Goal: Task Accomplishment & Management: Use online tool/utility

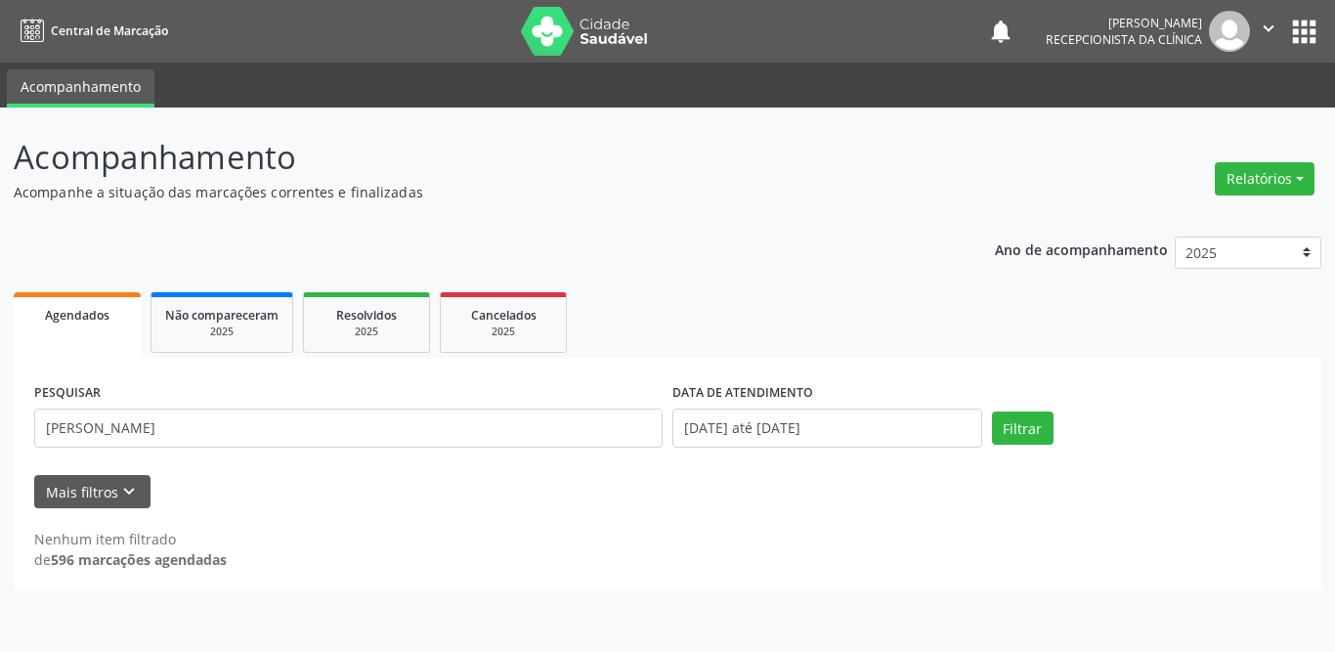
click at [18, 430] on div "PESQUISAR [PERSON_NAME] DATA DE ATENDIMENTO [DATE] até [DATE] Filtrar UNIDADE D…" at bounding box center [668, 474] width 1308 height 233
type input "aurineide"
click at [1023, 432] on button "Filtrar" at bounding box center [1023, 427] width 62 height 33
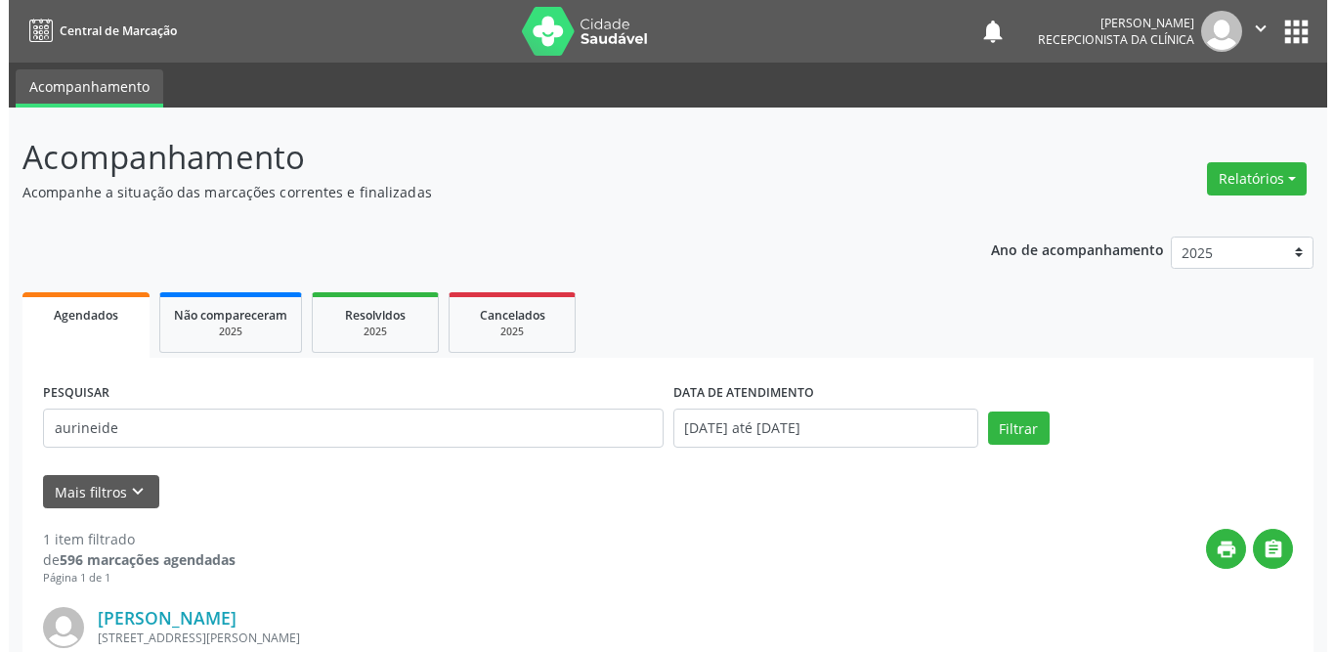
scroll to position [233, 0]
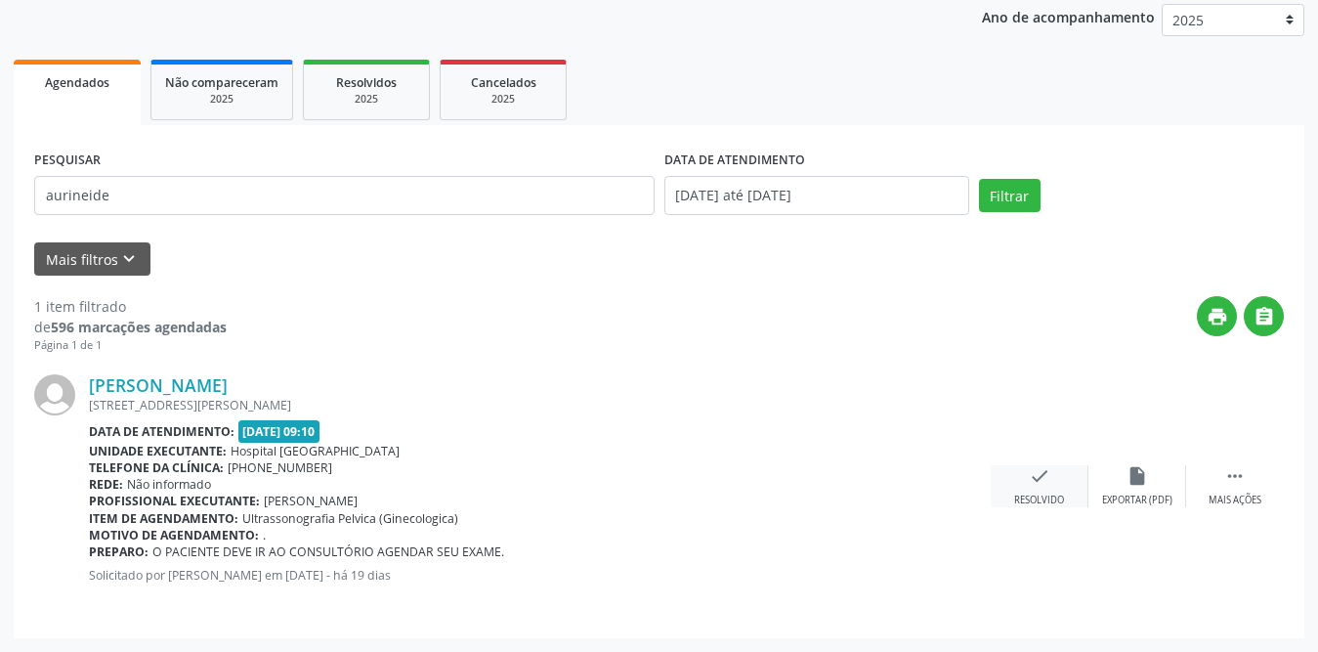
click at [1020, 487] on div "check Resolvido" at bounding box center [1040, 486] width 98 height 42
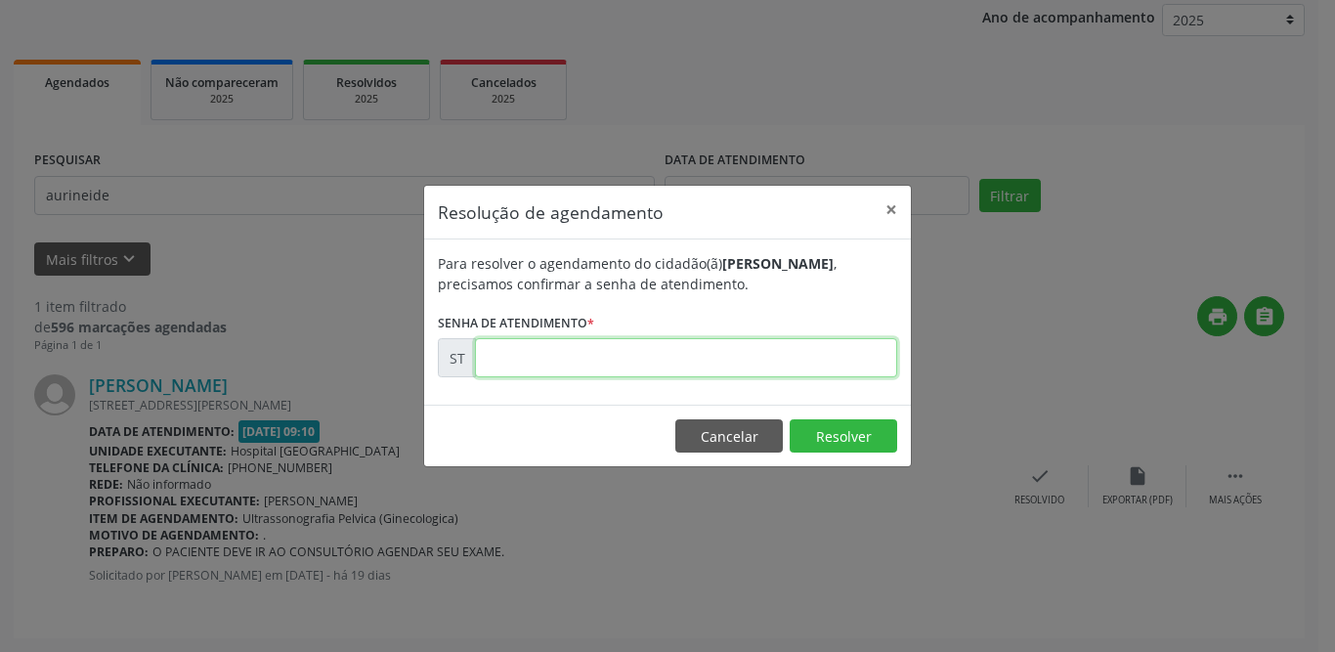
click at [617, 362] on input "text" at bounding box center [686, 357] width 422 height 39
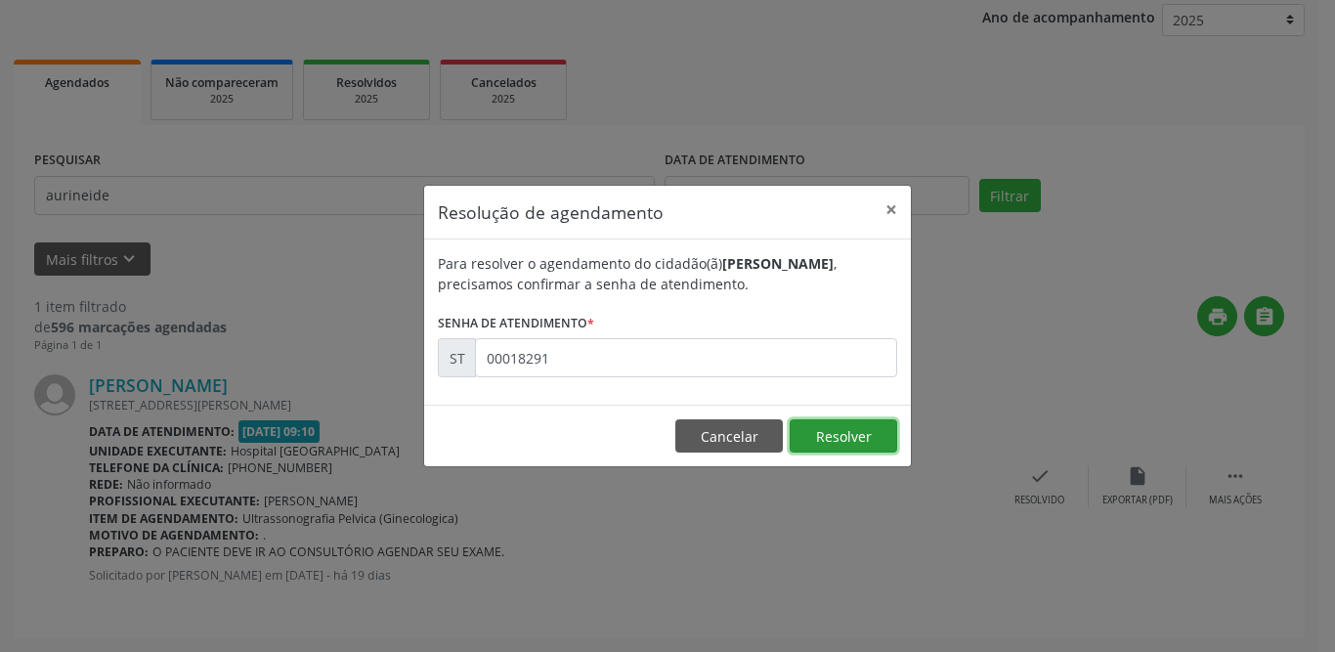
click at [853, 433] on button "Resolver" at bounding box center [844, 435] width 108 height 33
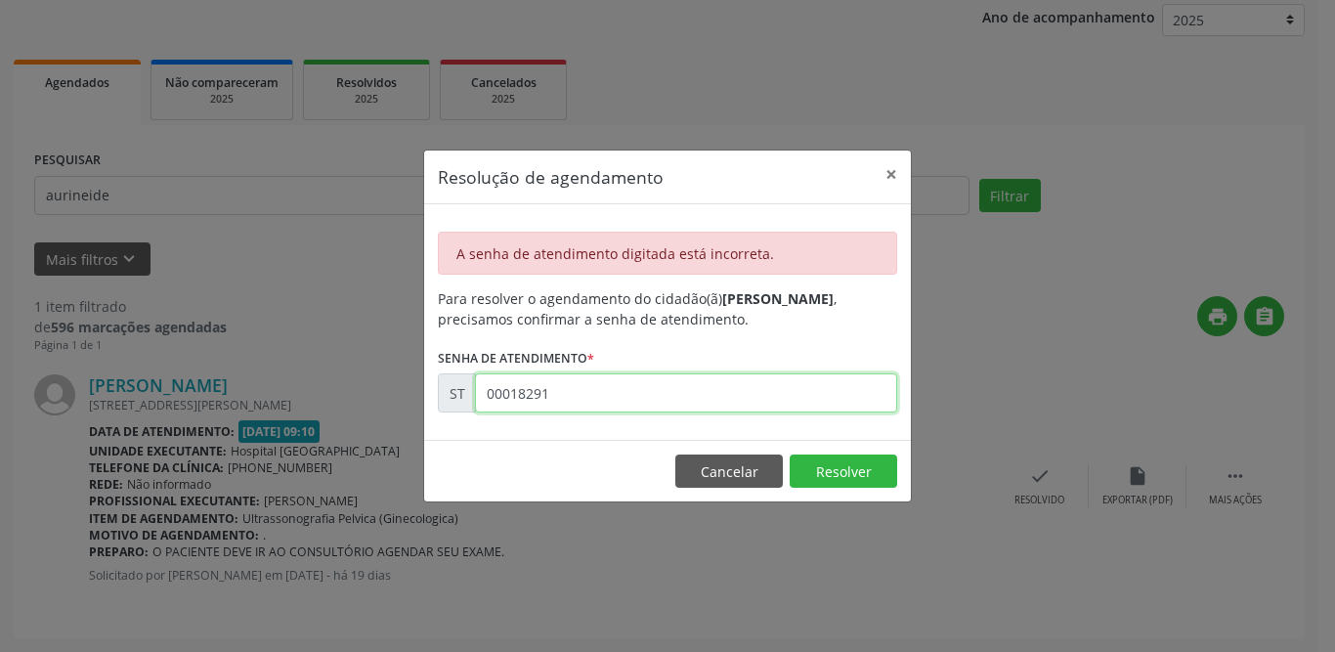
click at [524, 391] on input "00018291" at bounding box center [686, 392] width 422 height 39
type input "00019291"
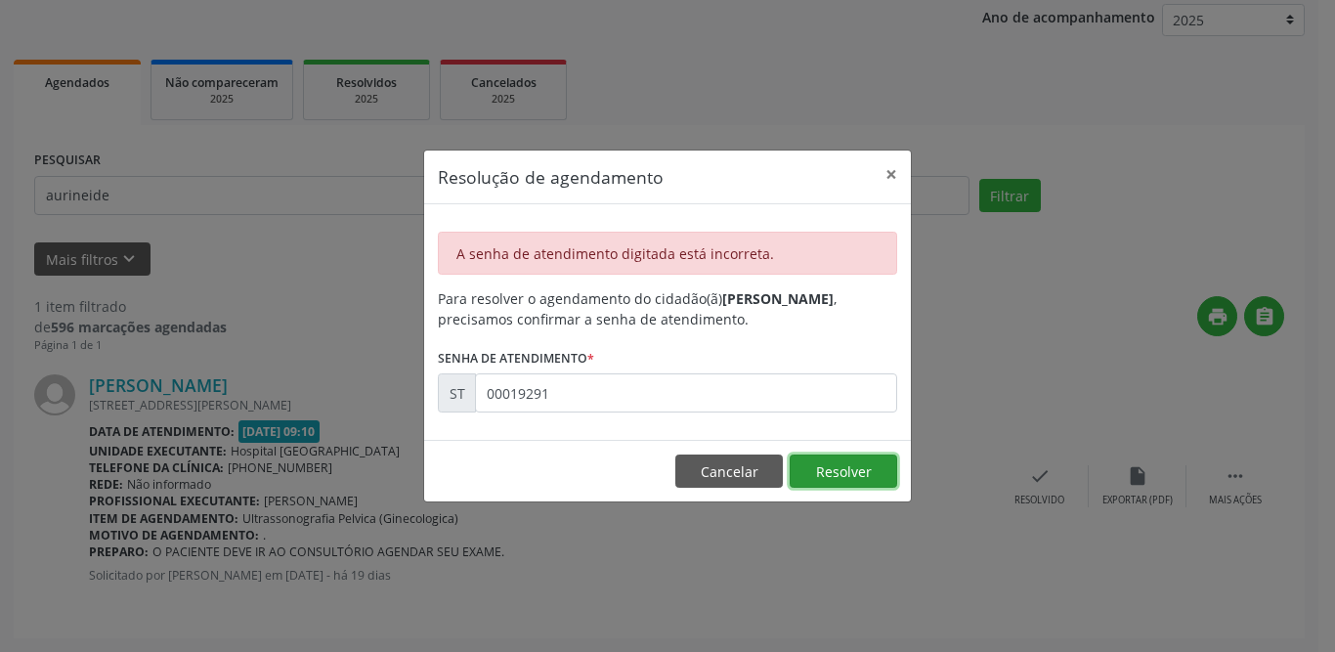
click at [841, 469] on button "Resolver" at bounding box center [844, 470] width 108 height 33
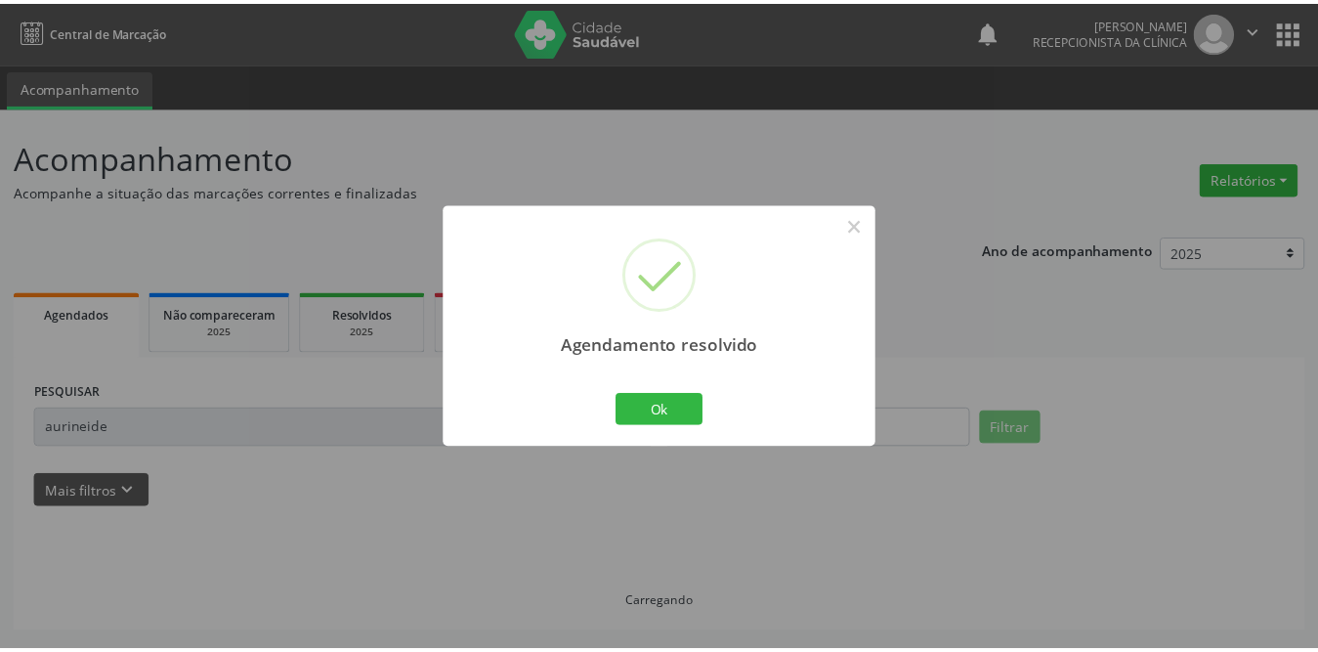
scroll to position [0, 0]
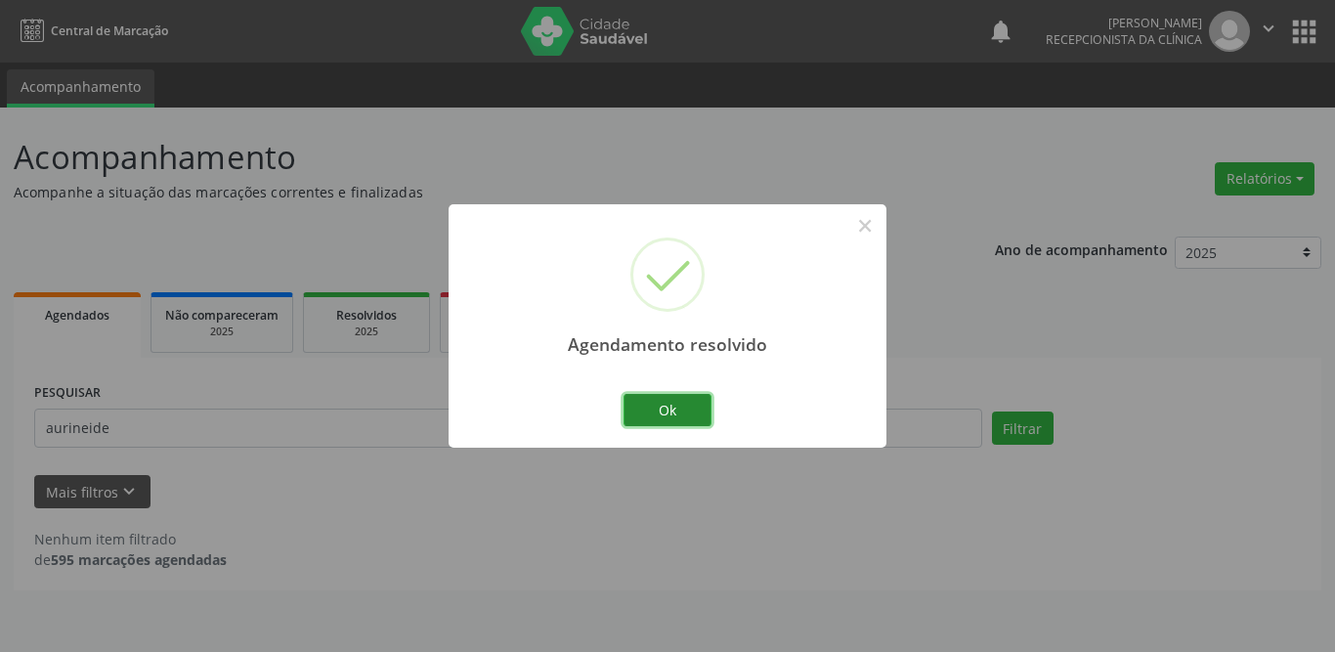
click at [675, 410] on button "Ok" at bounding box center [668, 410] width 88 height 33
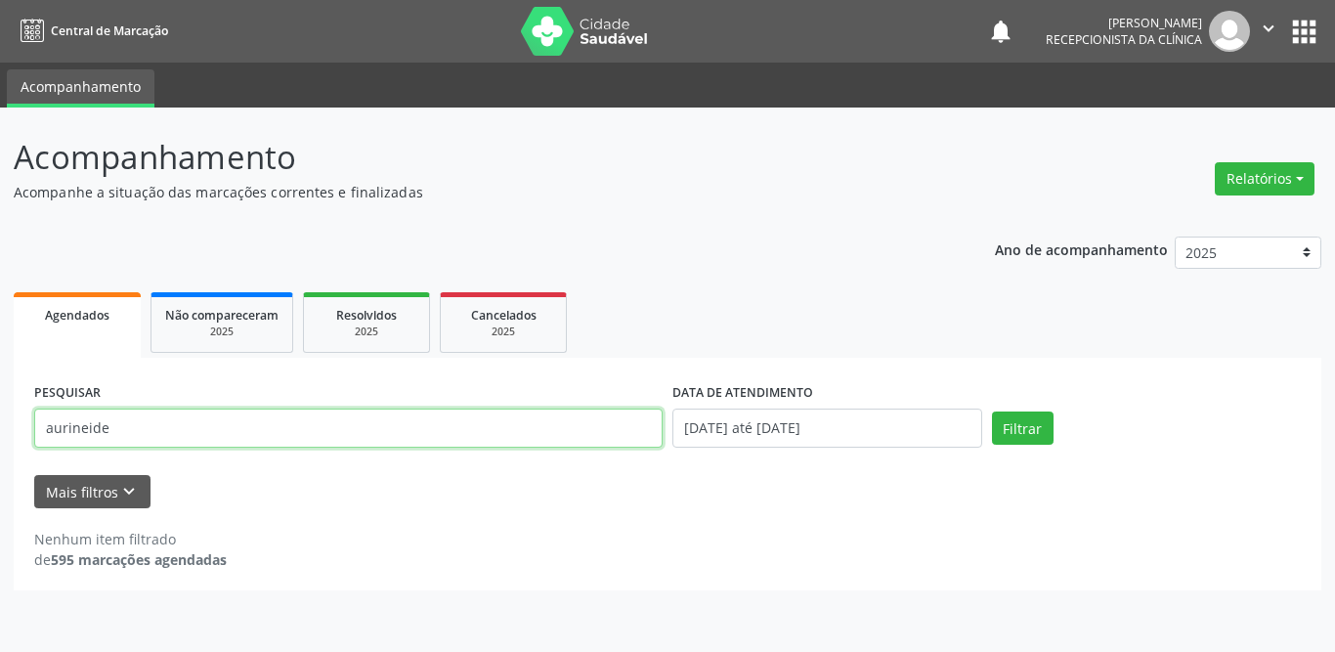
drag, startPoint x: 307, startPoint y: 425, endPoint x: 0, endPoint y: 425, distance: 306.9
click at [0, 425] on div "Acompanhamento Acompanhe a situação das marcações correntes e finalizadas Relat…" at bounding box center [667, 380] width 1335 height 544
type input "gilval"
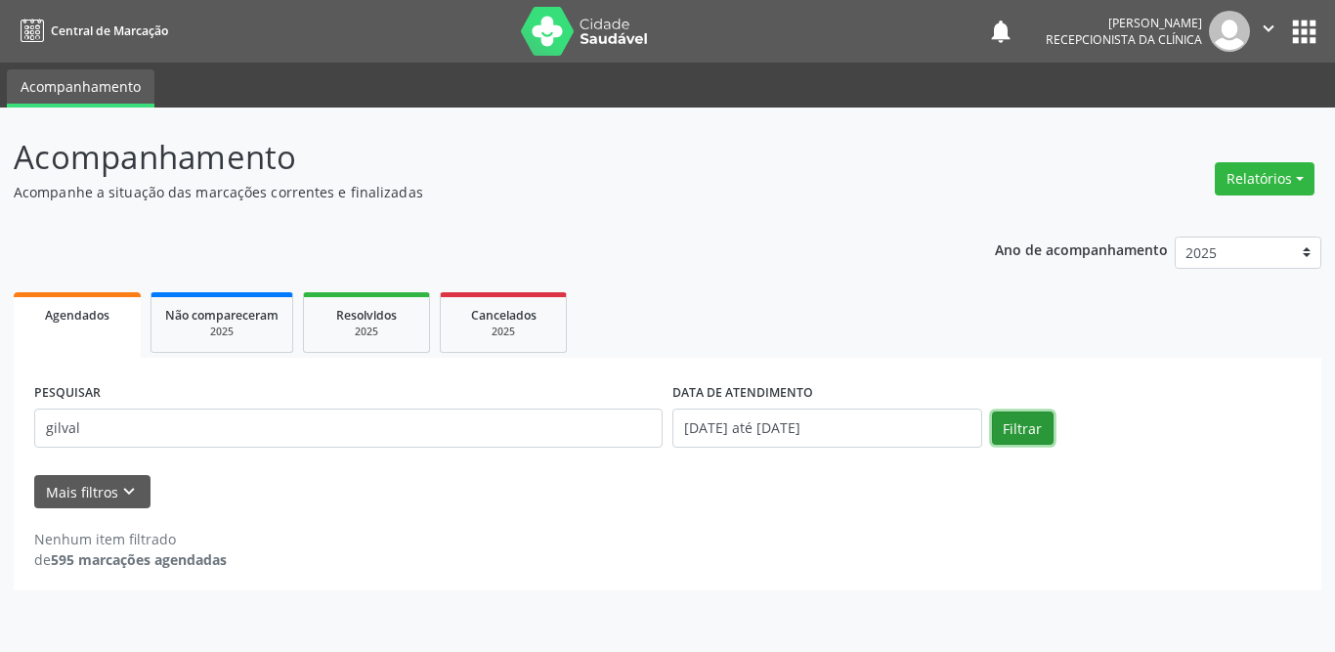
click at [1020, 424] on button "Filtrar" at bounding box center [1023, 427] width 62 height 33
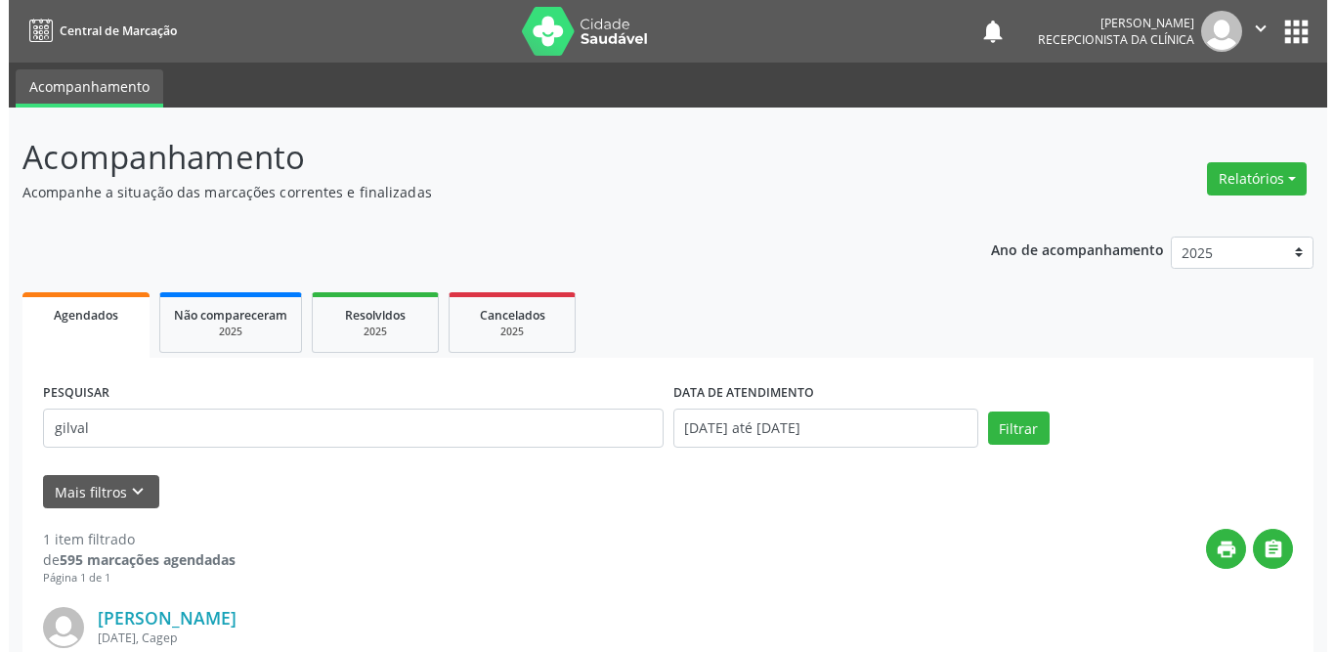
scroll to position [195, 0]
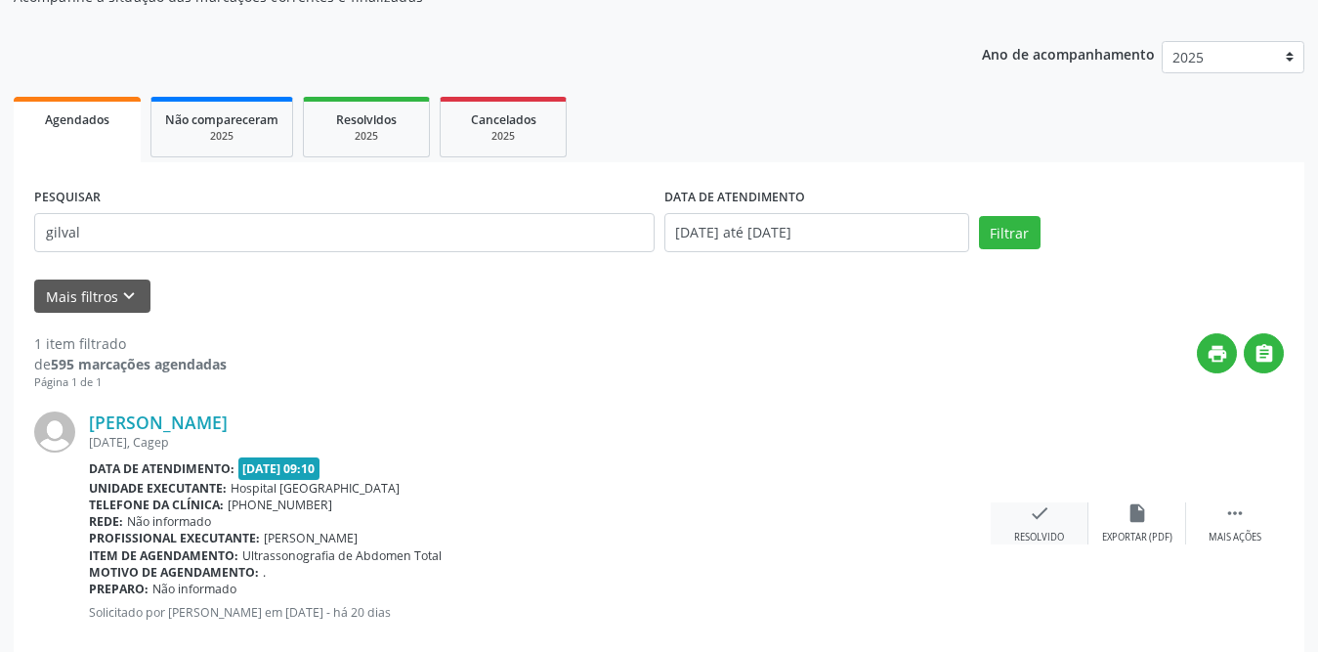
click at [1027, 512] on div "check Resolvido" at bounding box center [1040, 523] width 98 height 42
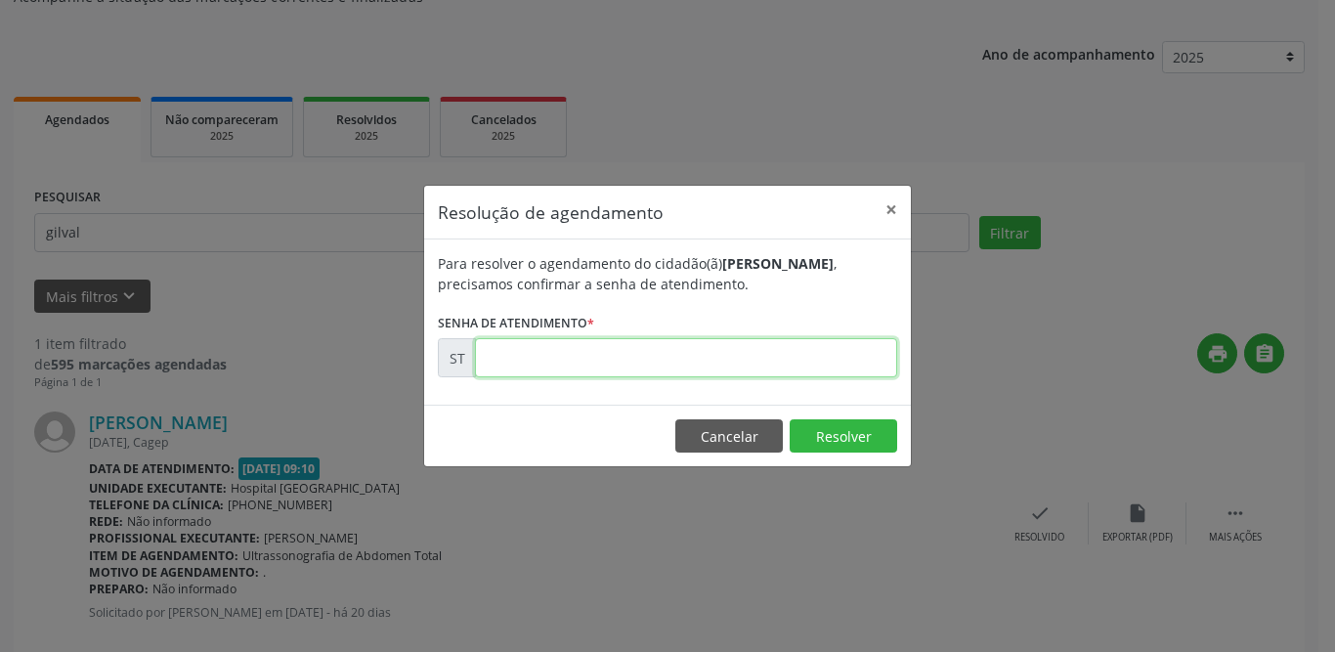
click at [644, 356] on input "text" at bounding box center [686, 357] width 422 height 39
type input "00018797"
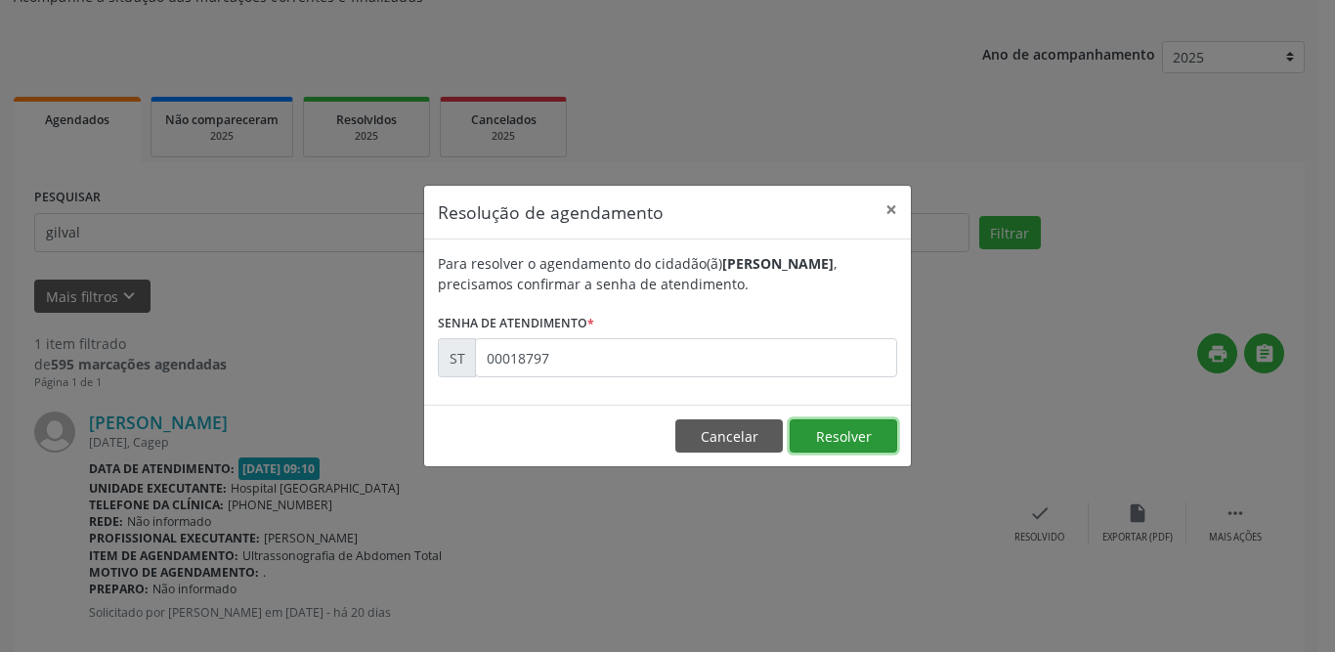
click at [874, 445] on button "Resolver" at bounding box center [844, 435] width 108 height 33
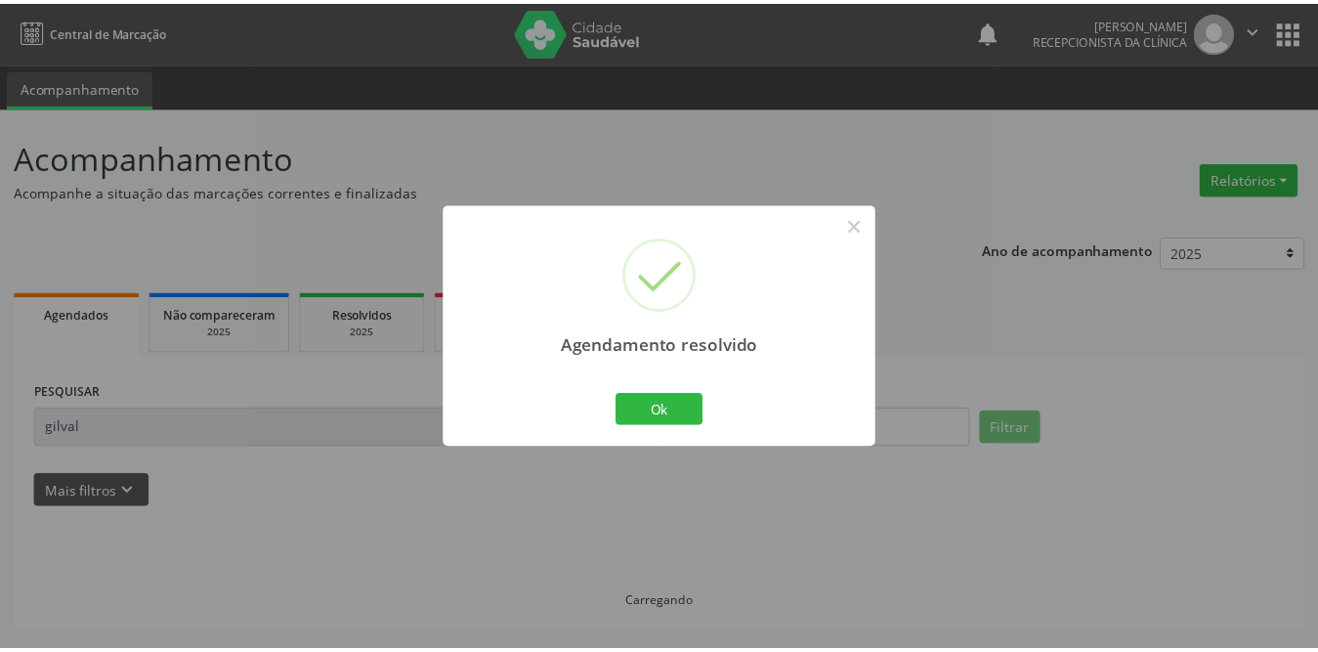
scroll to position [0, 0]
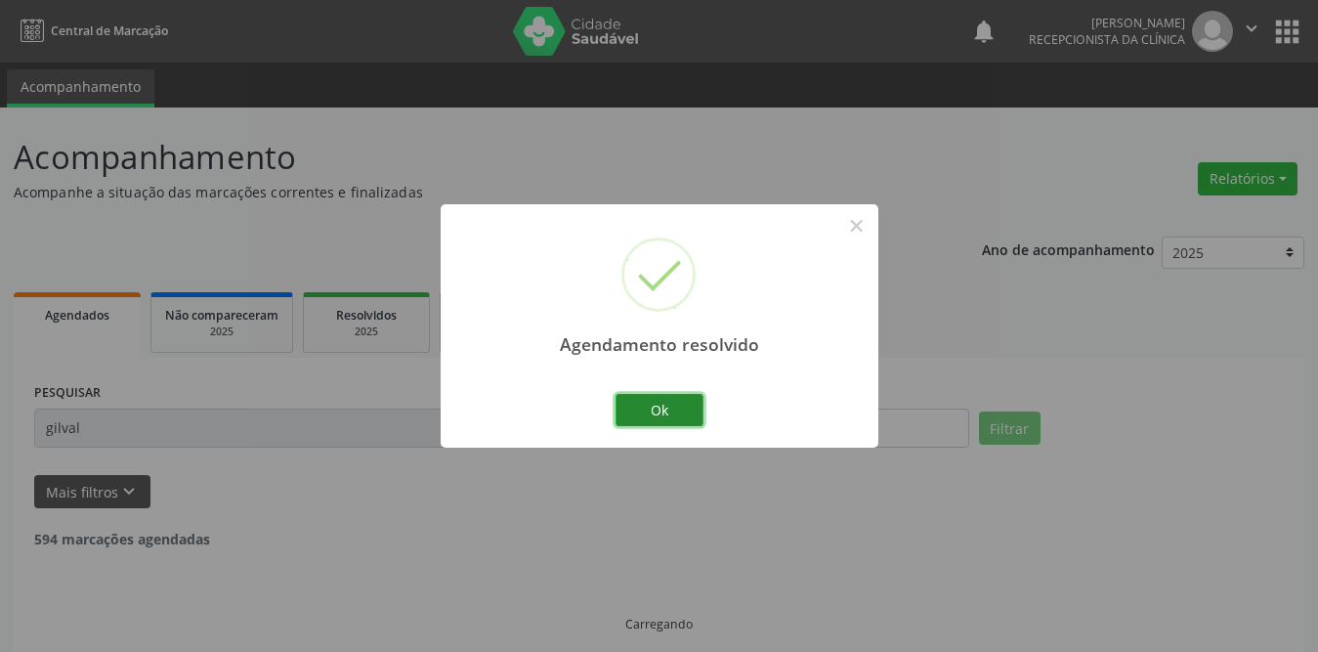
click at [666, 413] on button "Ok" at bounding box center [660, 410] width 88 height 33
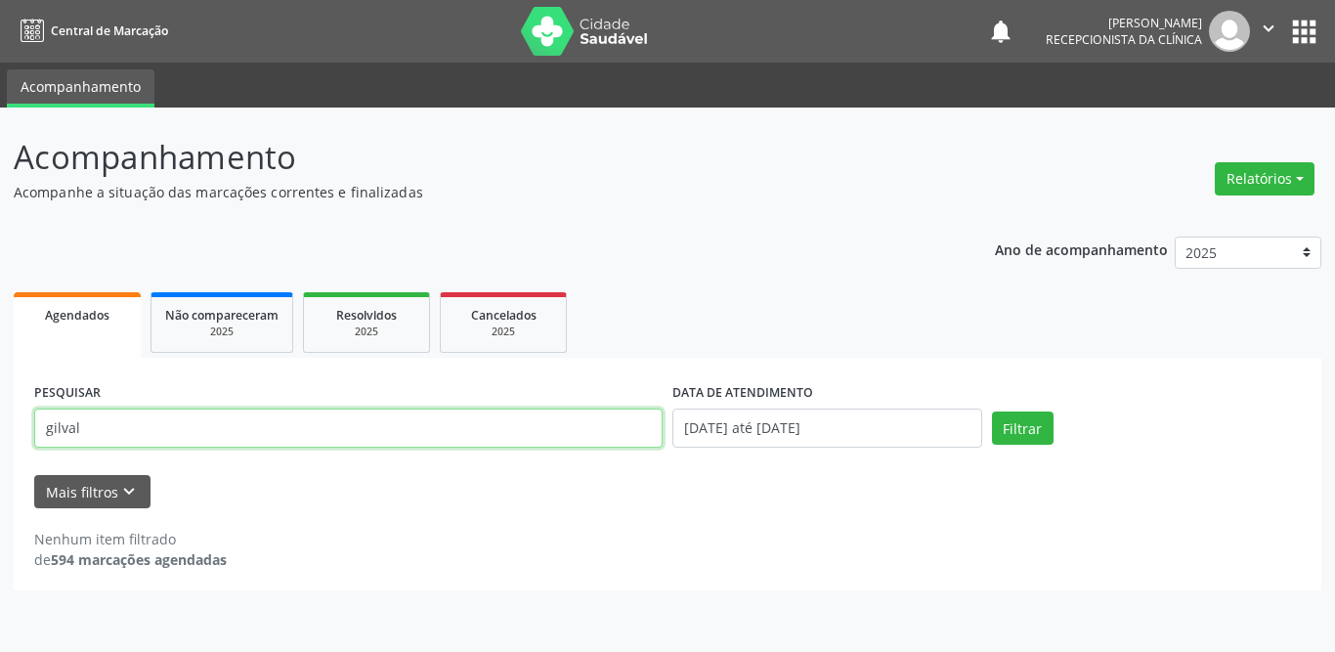
click at [151, 410] on input "gilval" at bounding box center [348, 428] width 628 height 39
type input "g"
type input "o"
type input "pamella"
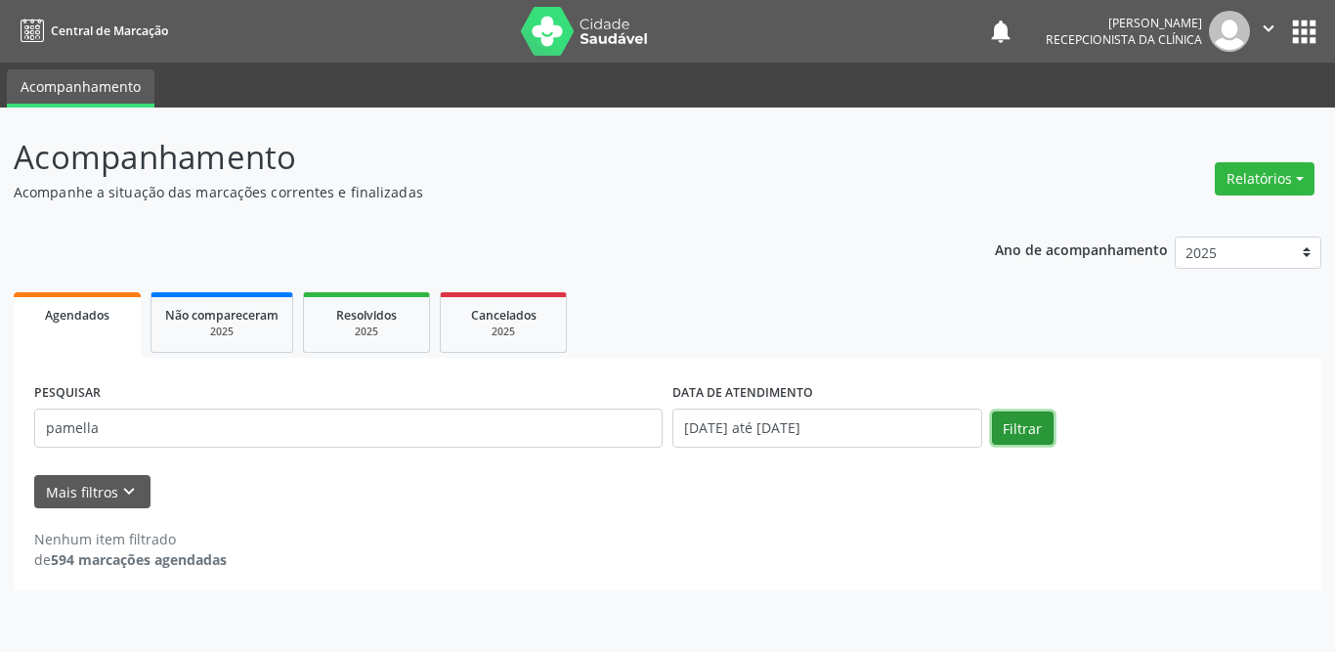
click at [1043, 415] on button "Filtrar" at bounding box center [1023, 427] width 62 height 33
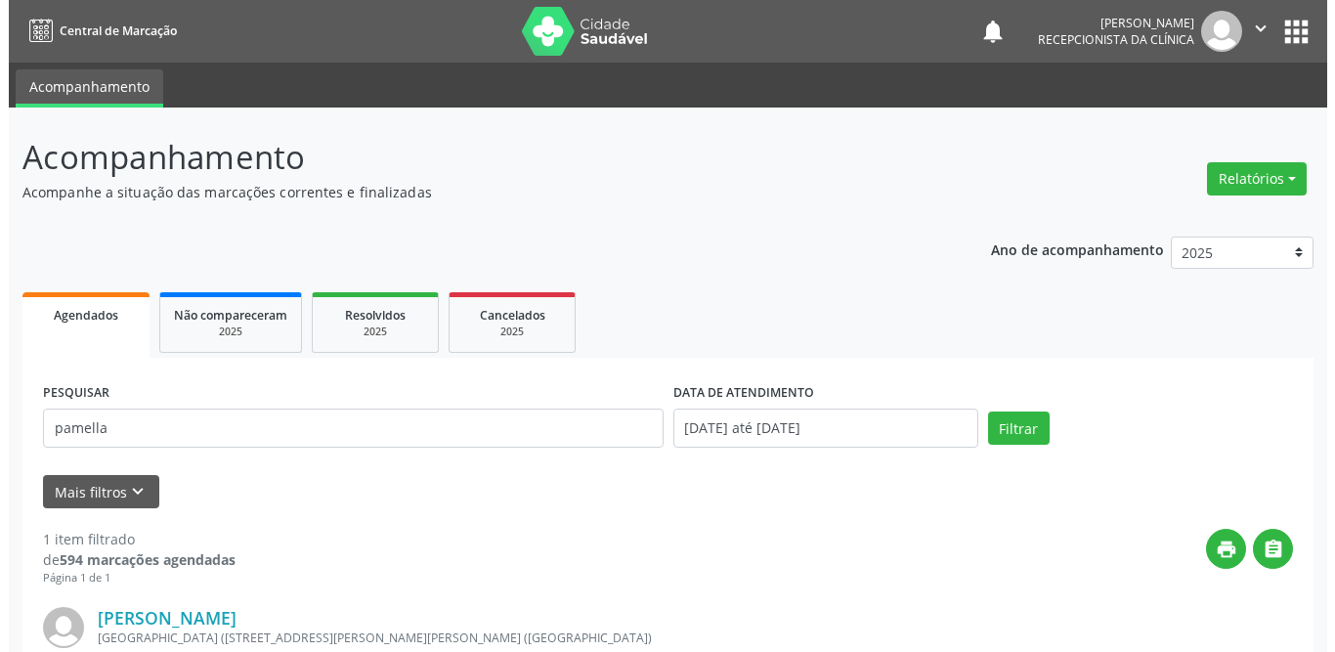
scroll to position [233, 0]
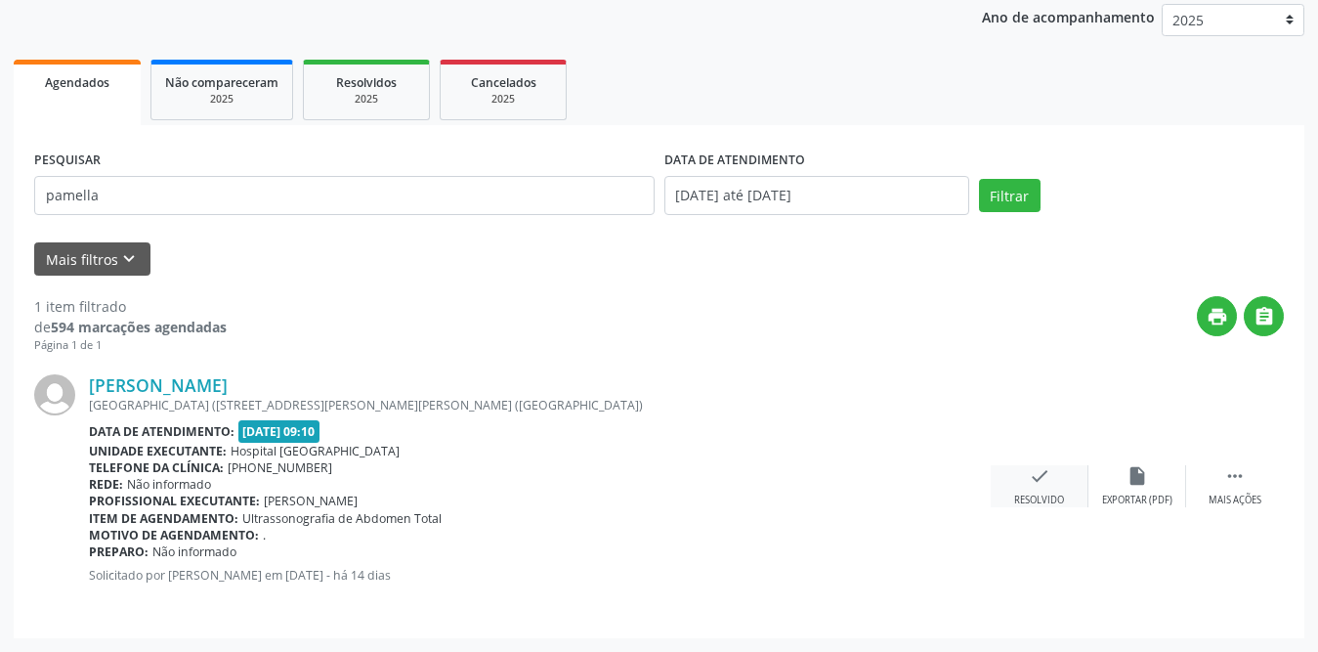
click at [1045, 486] on icon "check" at bounding box center [1040, 476] width 22 height 22
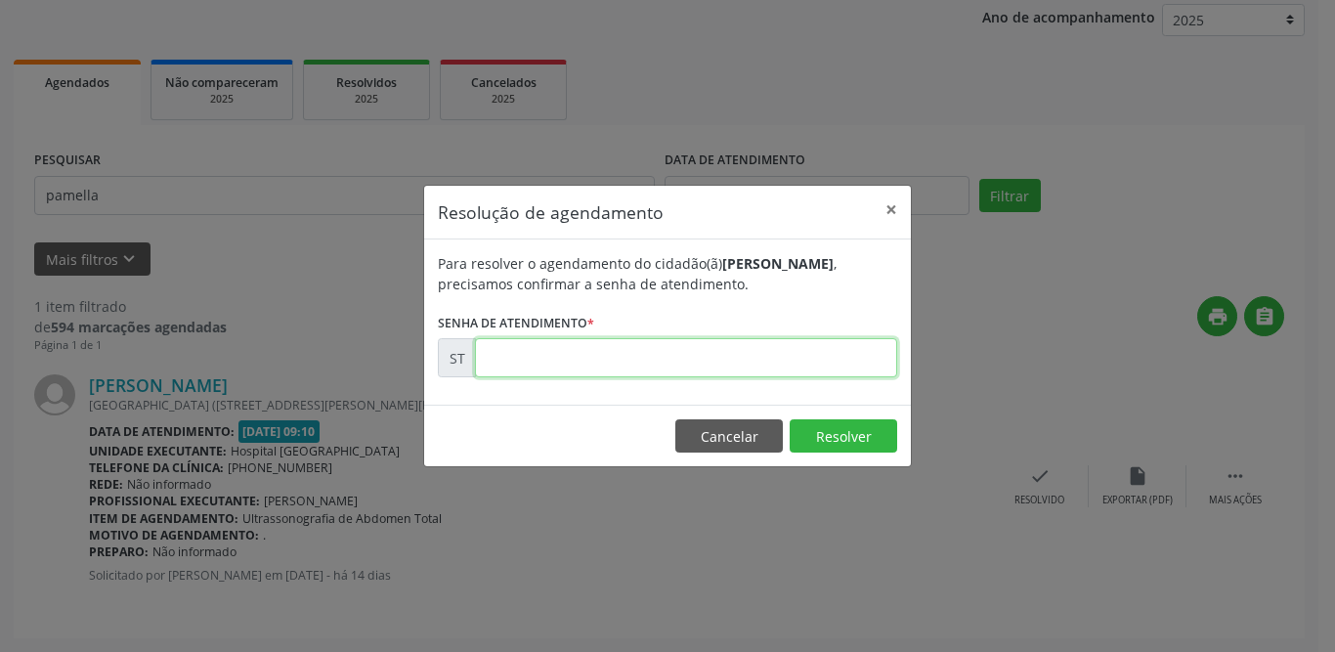
click at [581, 342] on input "text" at bounding box center [686, 357] width 422 height 39
type input "00020364"
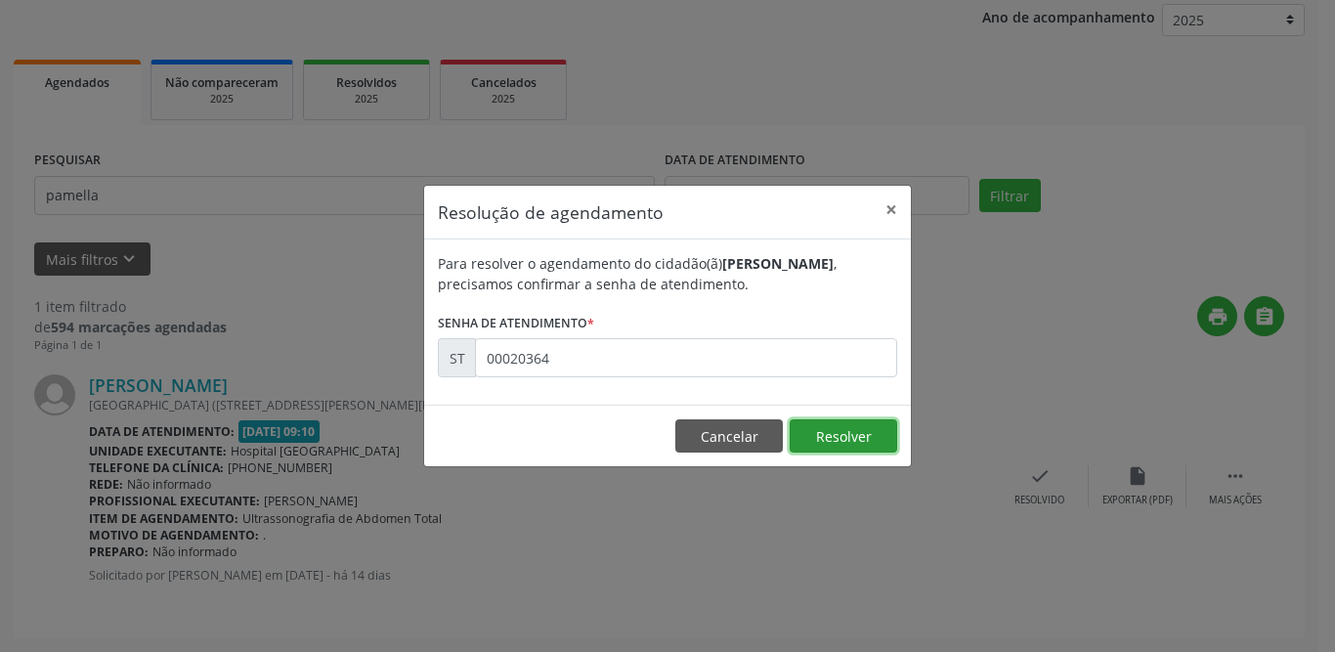
click at [853, 446] on button "Resolver" at bounding box center [844, 435] width 108 height 33
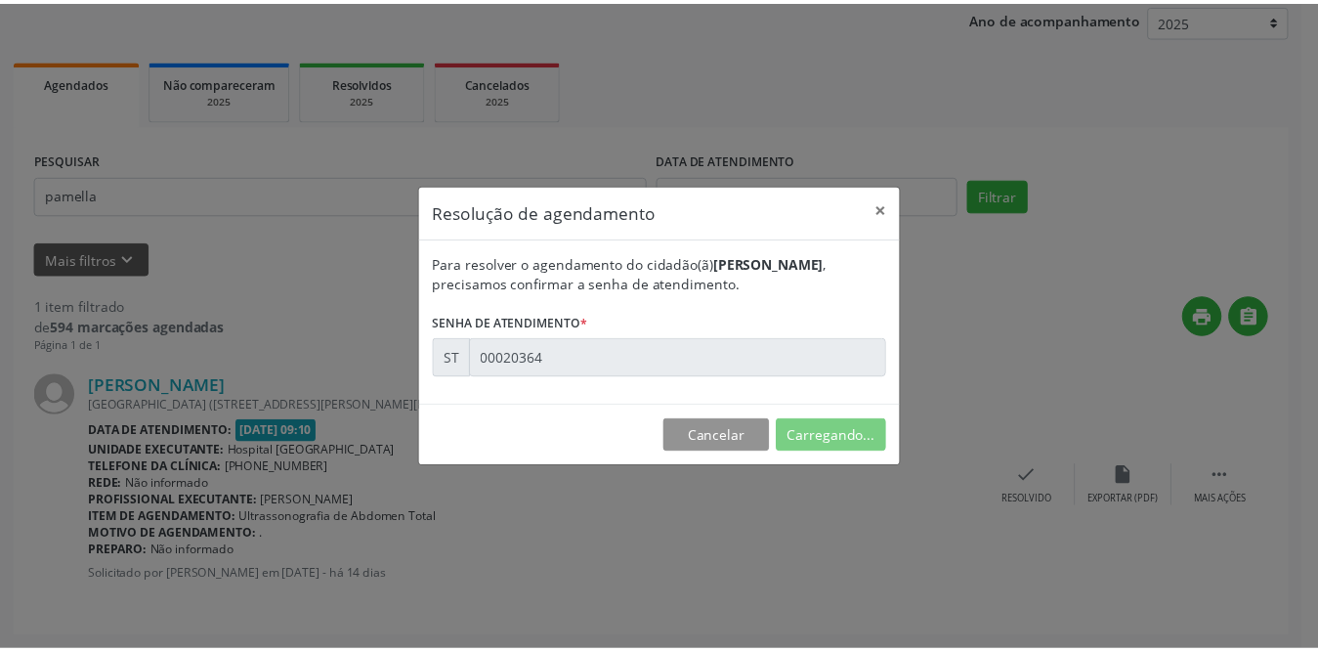
scroll to position [0, 0]
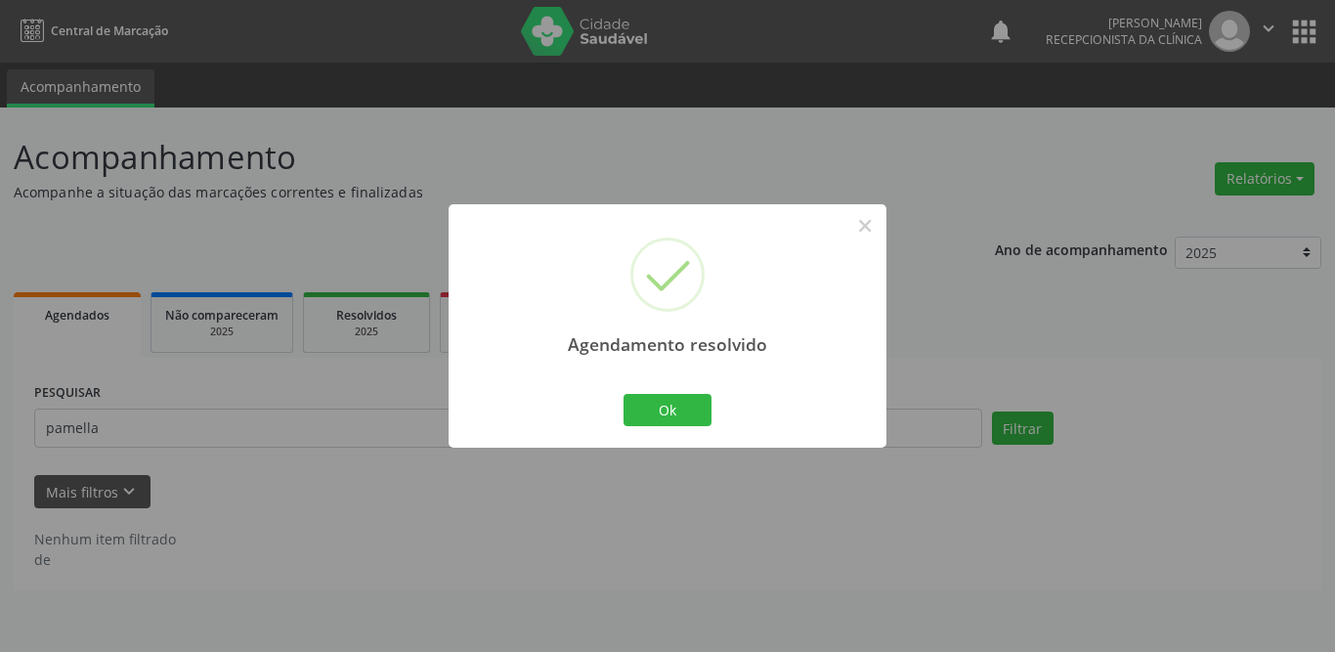
click at [616, 402] on div "Agendamento resolvido × Ok Cancel" at bounding box center [668, 325] width 438 height 243
click at [646, 405] on button "Ok" at bounding box center [668, 410] width 88 height 33
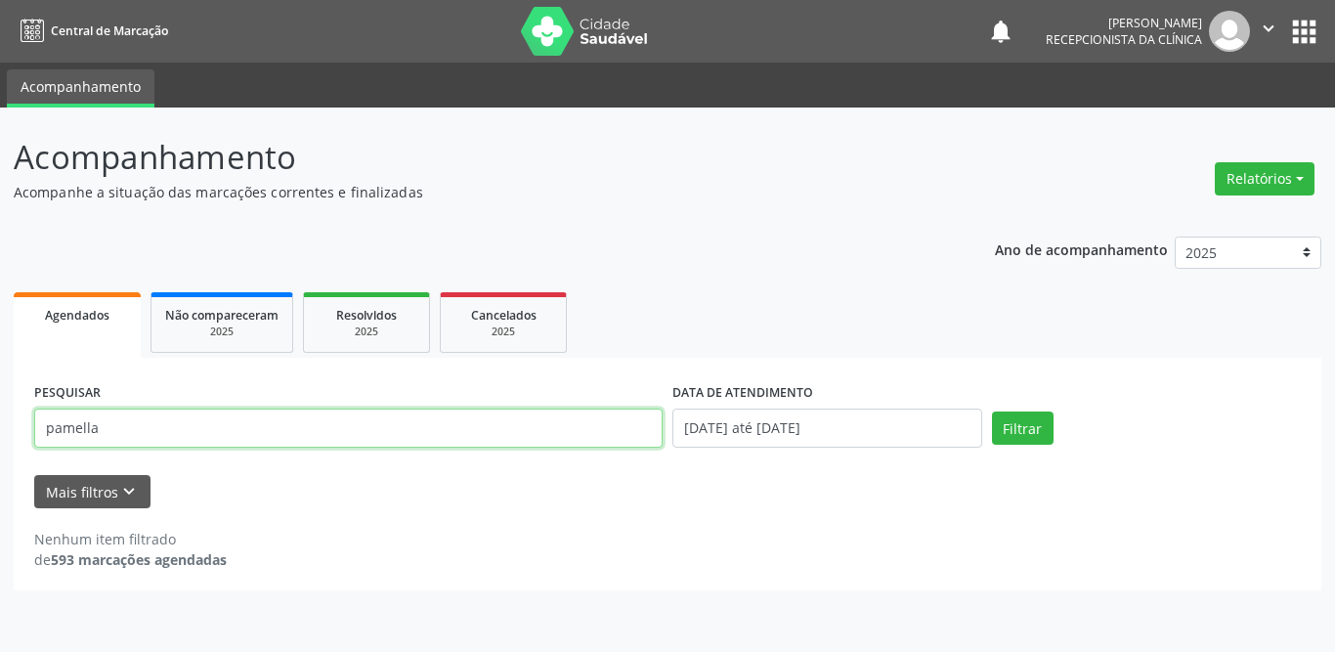
drag, startPoint x: 165, startPoint y: 427, endPoint x: 4, endPoint y: 428, distance: 161.3
click at [4, 428] on div "Acompanhamento Acompanhe a situação das marcações correntes e finalizadas Relat…" at bounding box center [667, 380] width 1335 height 544
type input "[PERSON_NAME] das dores"
click at [992, 411] on button "Filtrar" at bounding box center [1023, 427] width 62 height 33
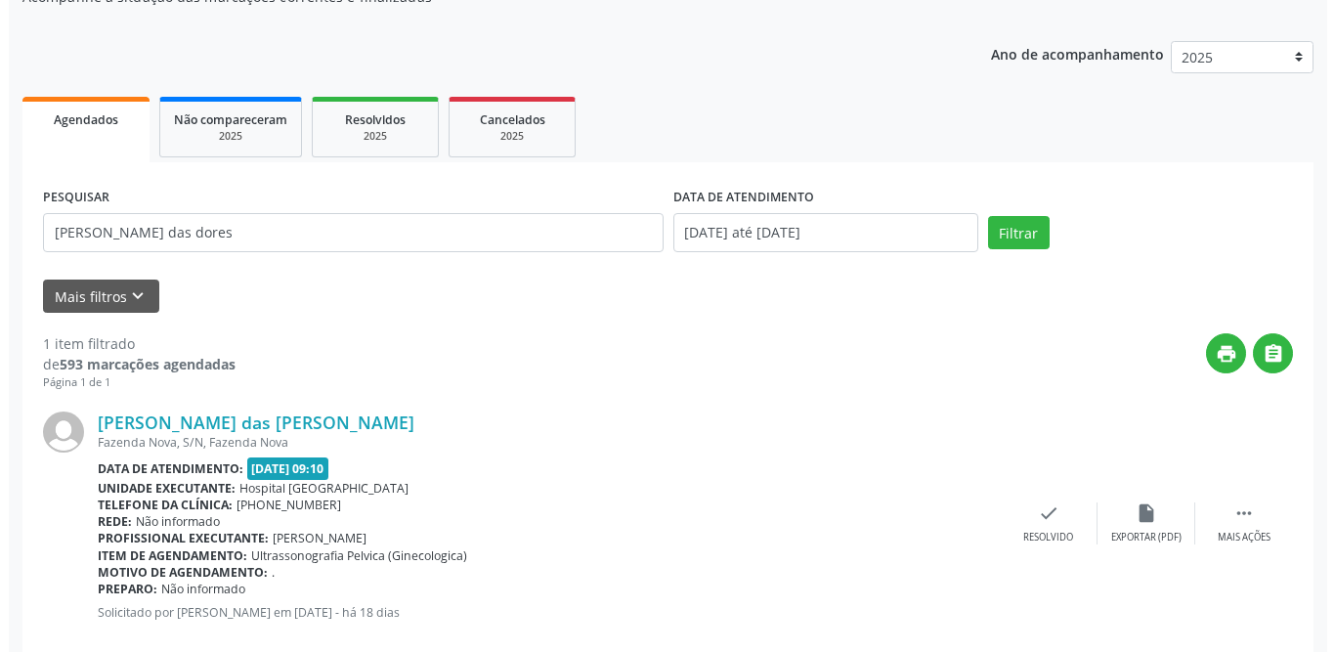
scroll to position [233, 0]
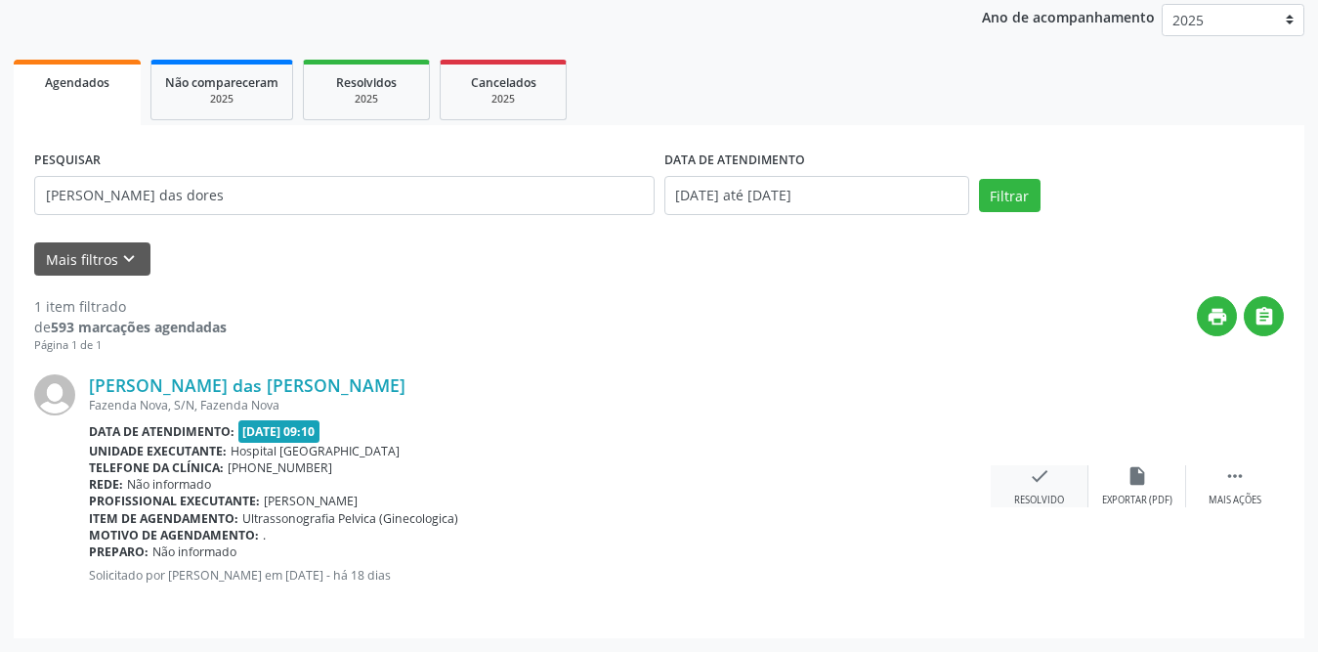
click at [1018, 482] on div "check Resolvido" at bounding box center [1040, 486] width 98 height 42
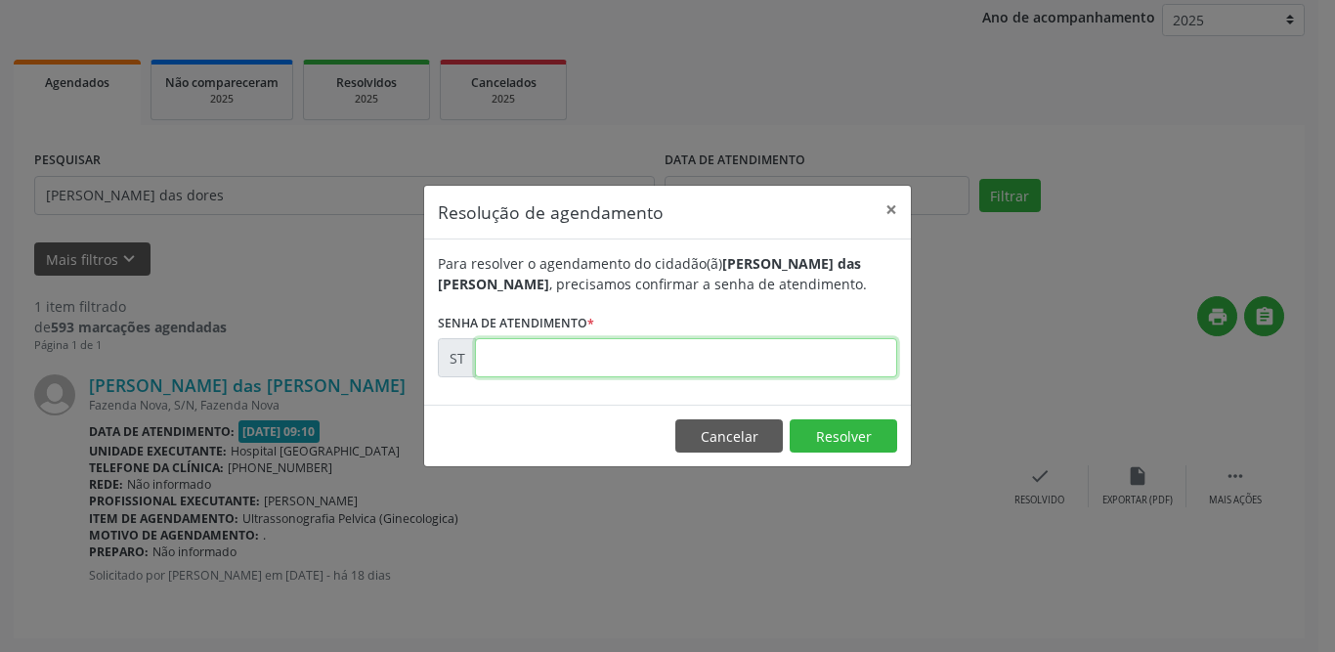
click at [672, 357] on input "text" at bounding box center [686, 357] width 422 height 39
type input "00019818"
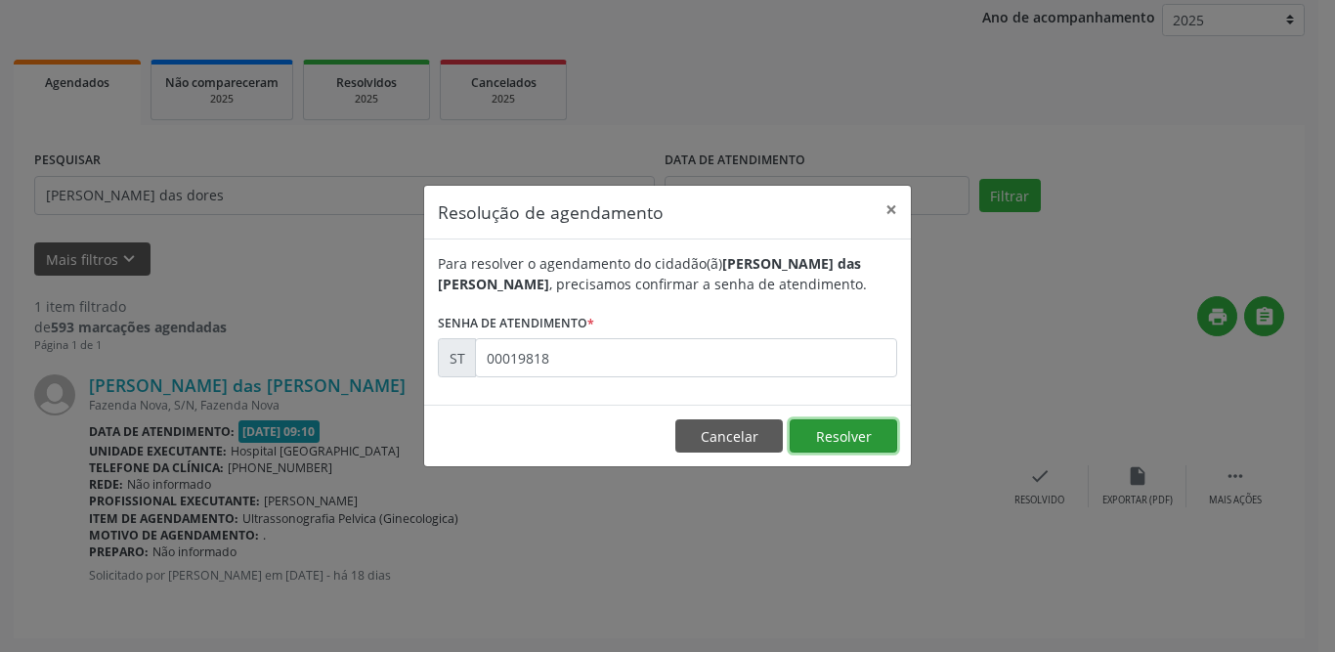
click at [882, 435] on button "Resolver" at bounding box center [844, 435] width 108 height 33
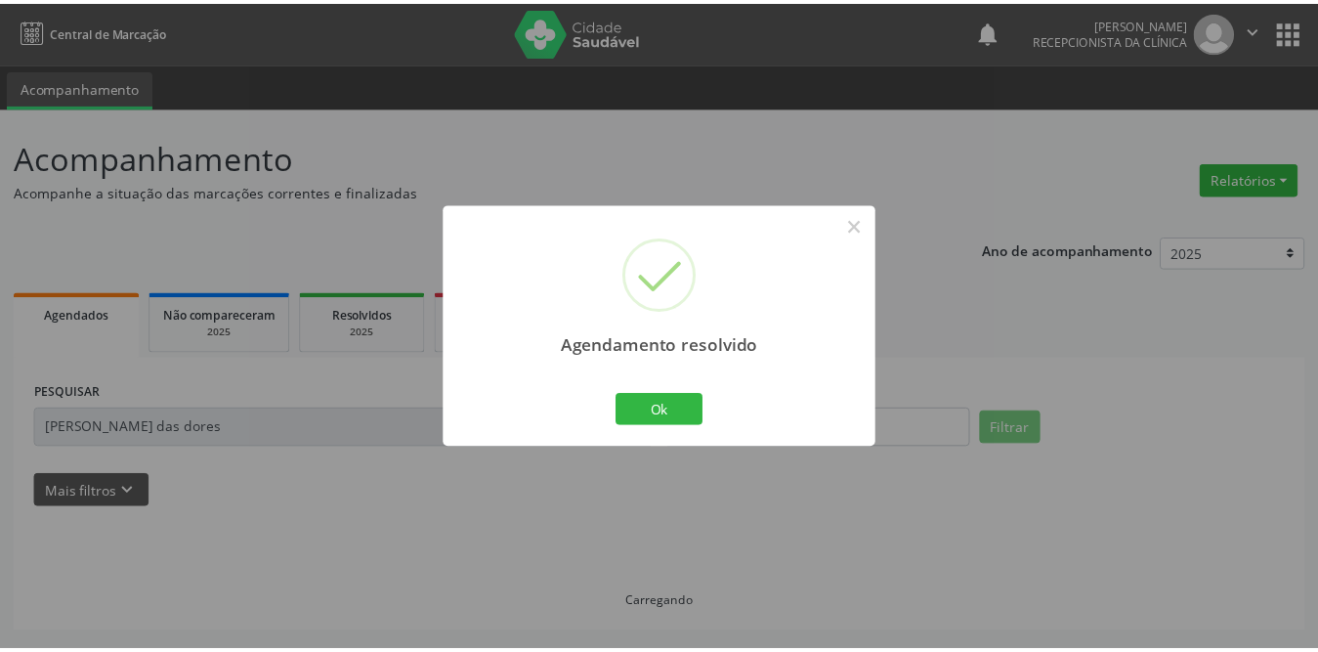
scroll to position [0, 0]
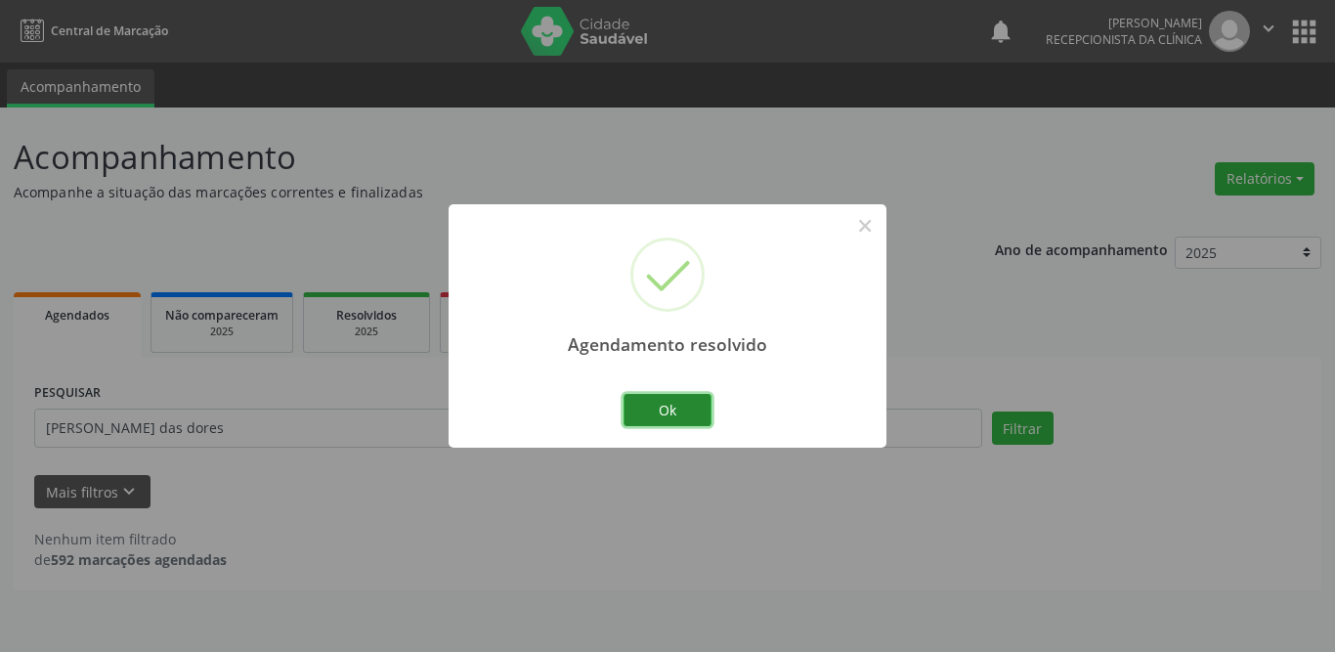
click at [665, 403] on button "Ok" at bounding box center [668, 410] width 88 height 33
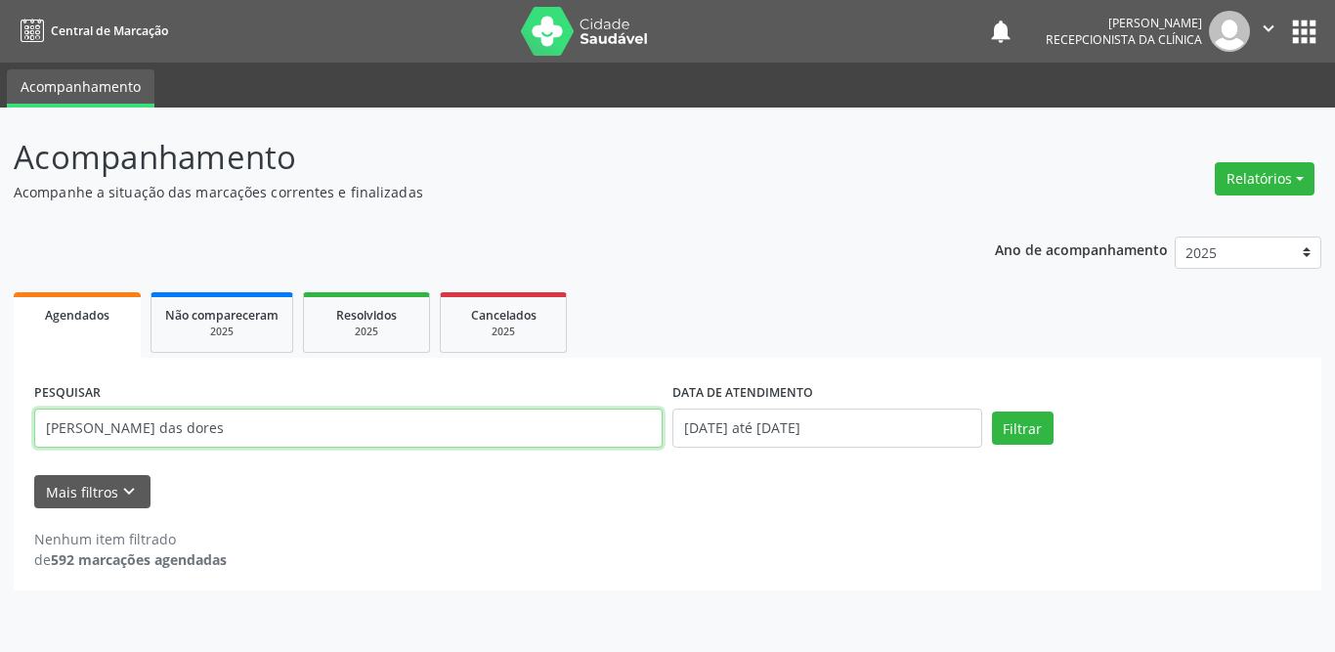
drag, startPoint x: 201, startPoint y: 431, endPoint x: 0, endPoint y: 430, distance: 201.3
click at [1, 430] on div "Acompanhamento Acompanhe a situação das marcações correntes e finalizadas Relat…" at bounding box center [667, 380] width 1335 height 544
type input "edjanne"
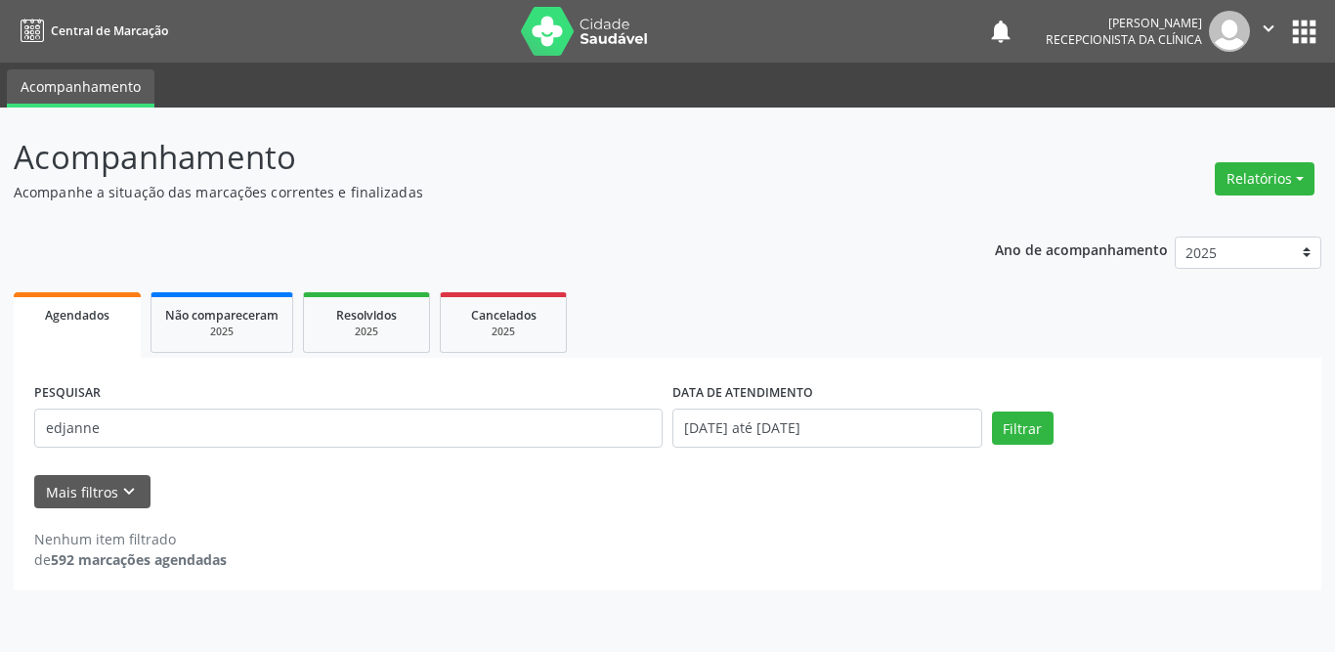
click at [1052, 427] on div "Filtrar" at bounding box center [1147, 427] width 320 height 33
click at [1022, 426] on button "Filtrar" at bounding box center [1023, 427] width 62 height 33
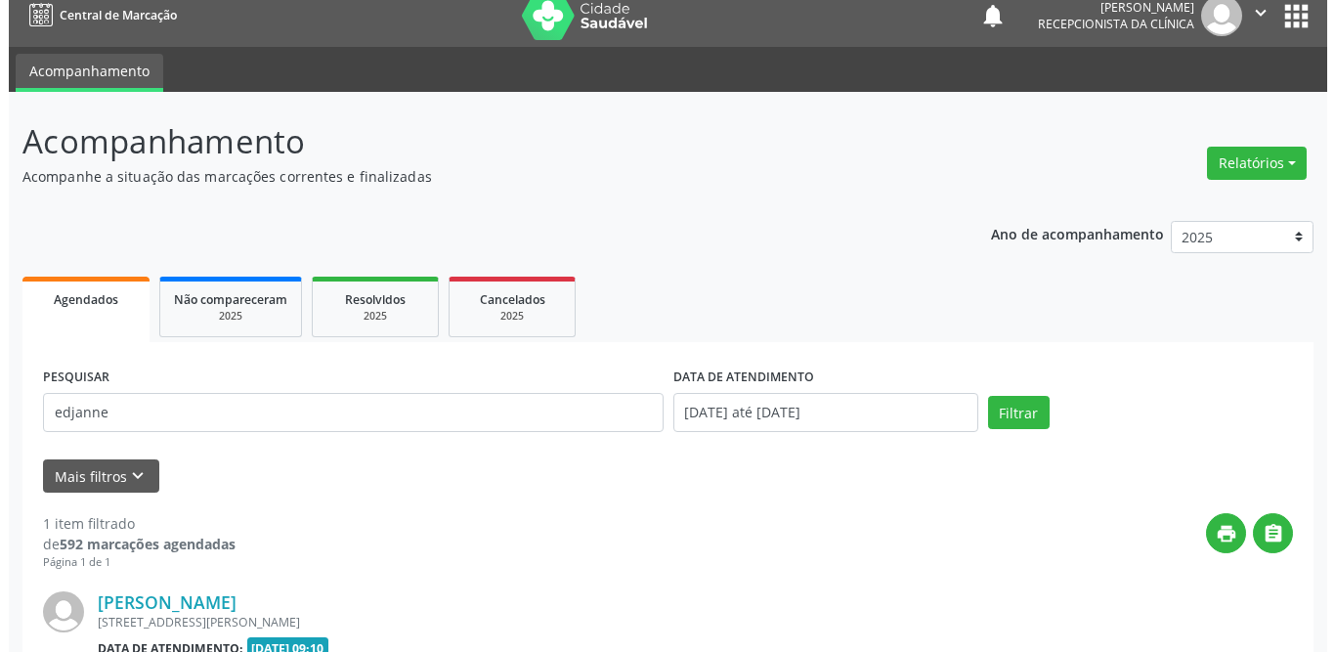
scroll to position [233, 0]
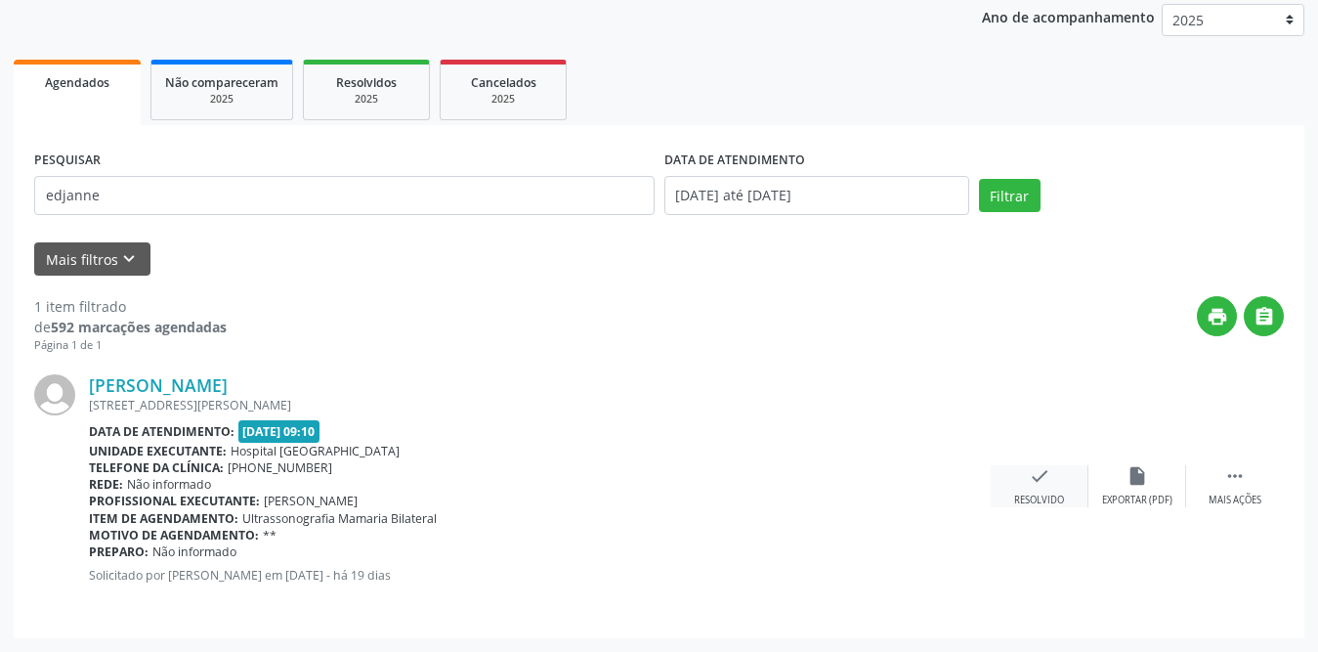
click at [1025, 490] on div "check Resolvido" at bounding box center [1040, 486] width 98 height 42
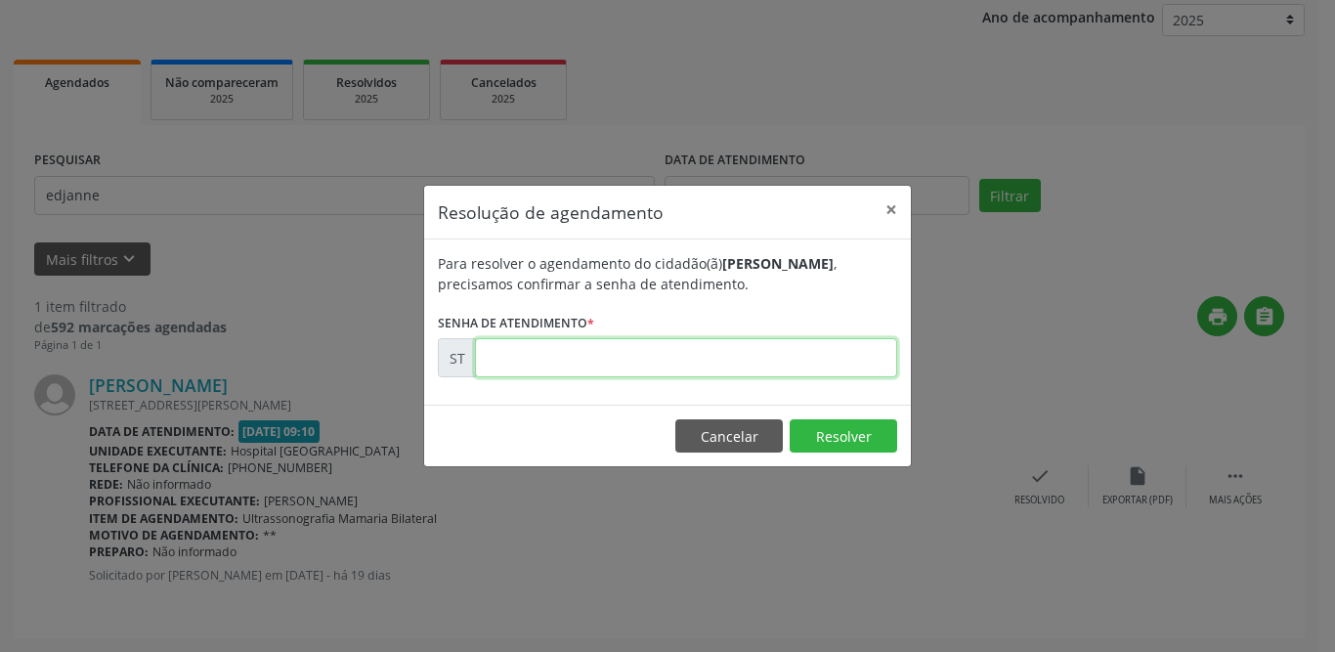
click at [559, 358] on input "text" at bounding box center [686, 357] width 422 height 39
type input "00019142"
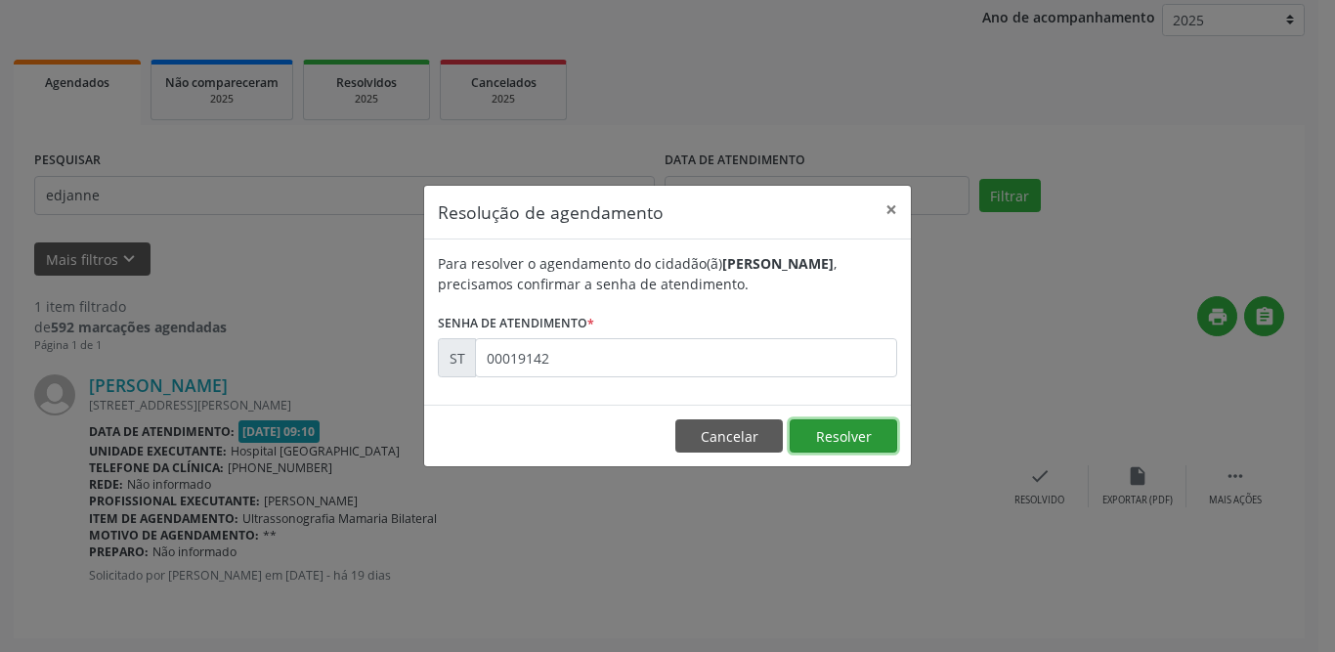
click at [832, 431] on button "Resolver" at bounding box center [844, 435] width 108 height 33
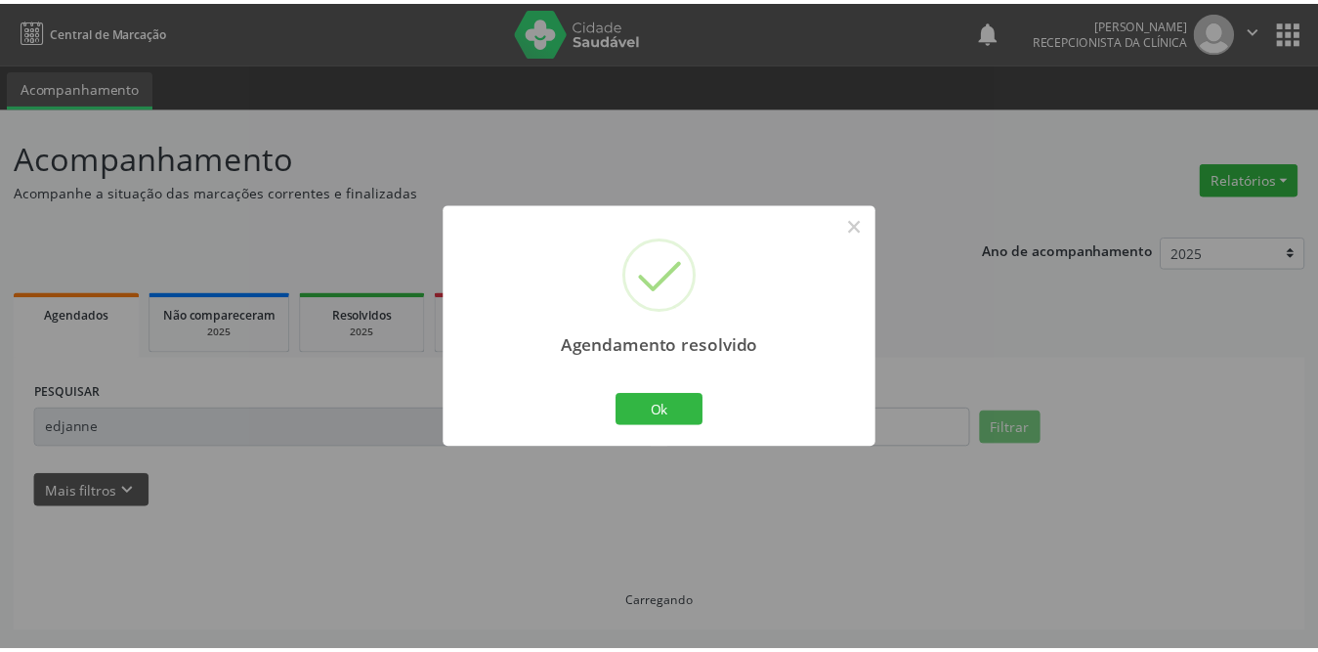
scroll to position [0, 0]
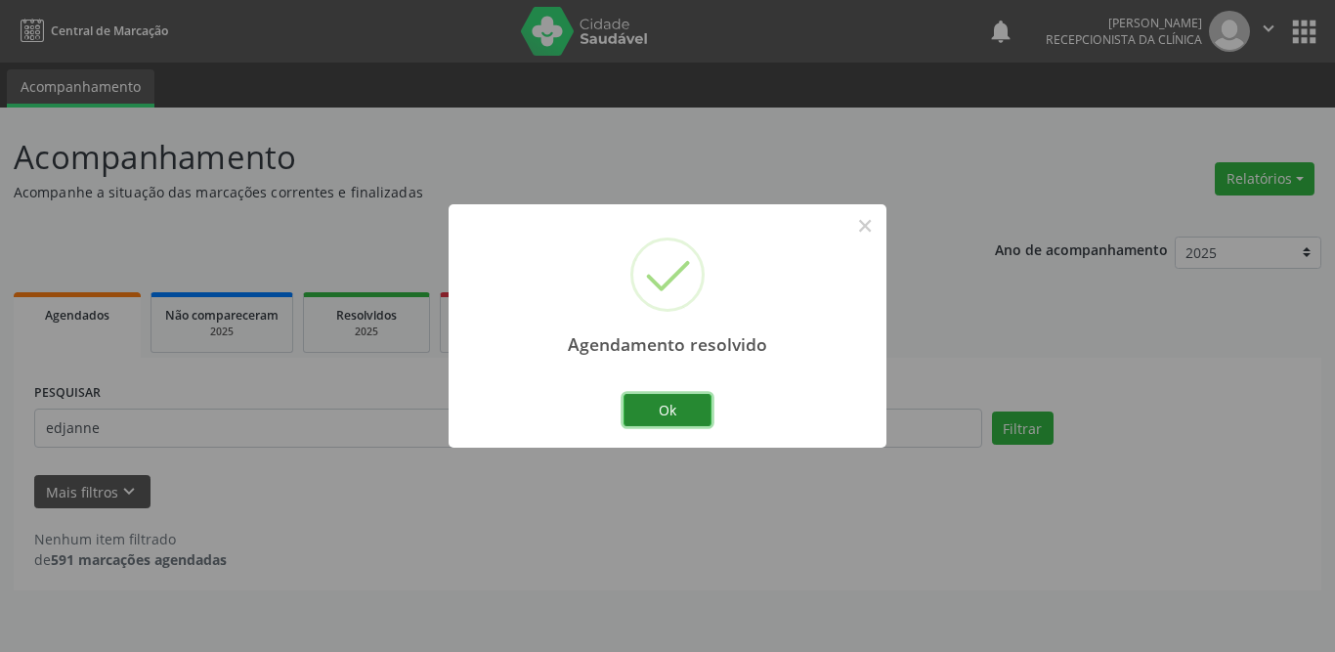
click at [665, 410] on button "Ok" at bounding box center [668, 410] width 88 height 33
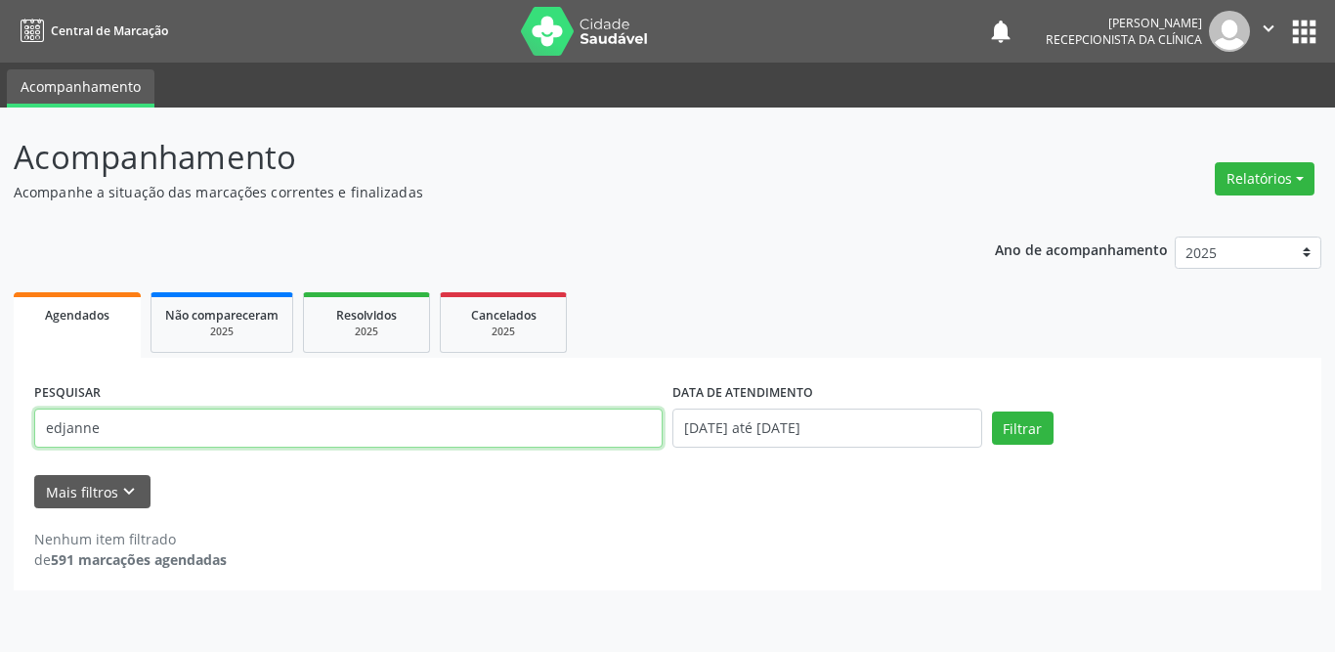
drag, startPoint x: 106, startPoint y: 439, endPoint x: 0, endPoint y: 440, distance: 105.6
click at [0, 440] on div "Acompanhamento Acompanhe a situação das marcações correntes e finalizadas Relat…" at bounding box center [667, 380] width 1335 height 544
type input "[PERSON_NAME]"
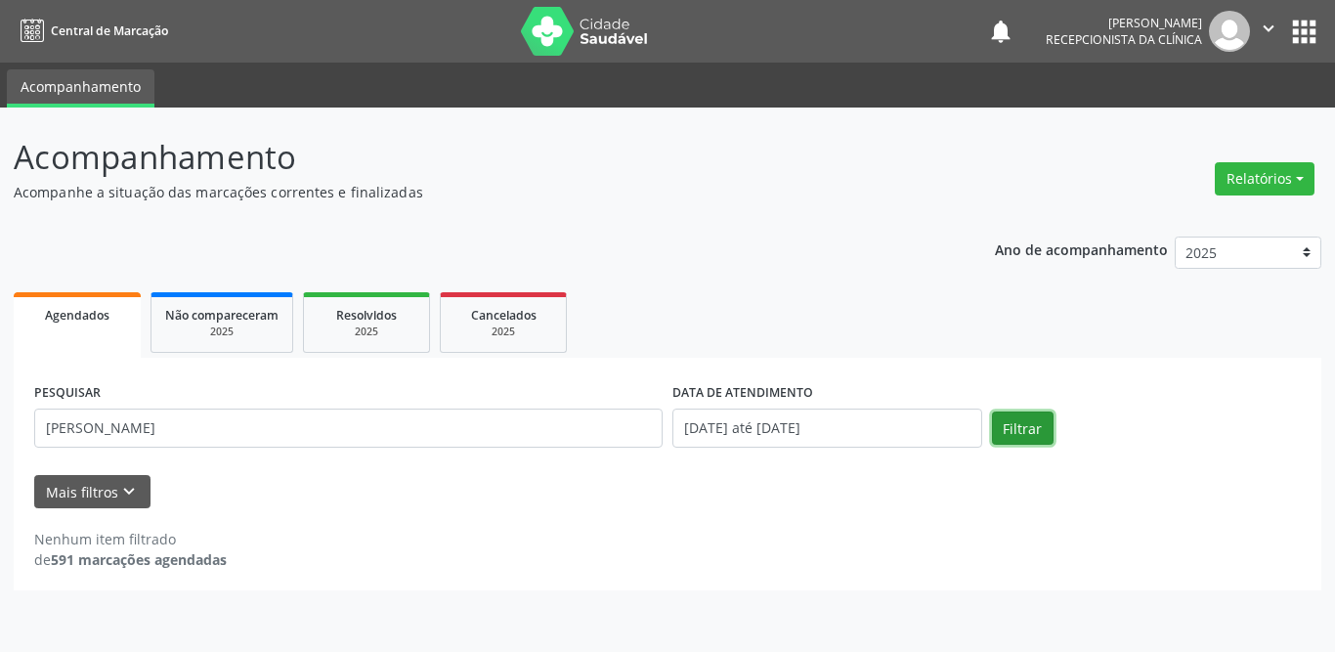
click at [1014, 426] on button "Filtrar" at bounding box center [1023, 427] width 62 height 33
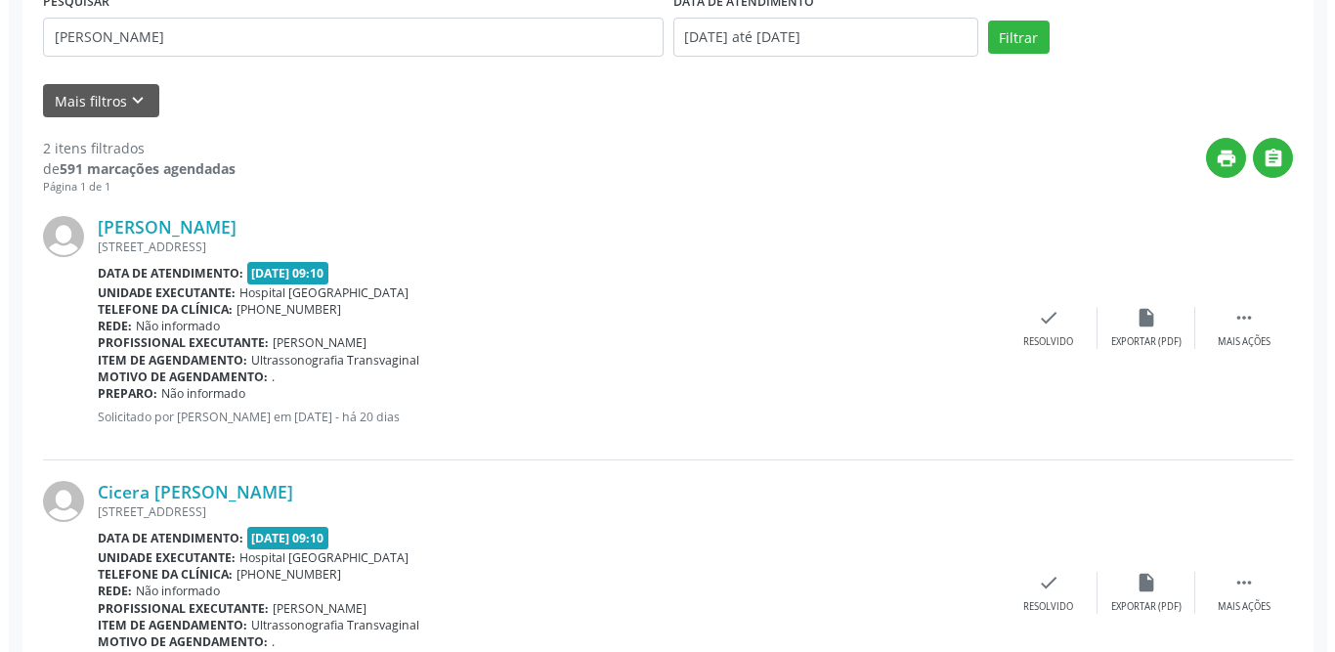
scroll to position [293, 0]
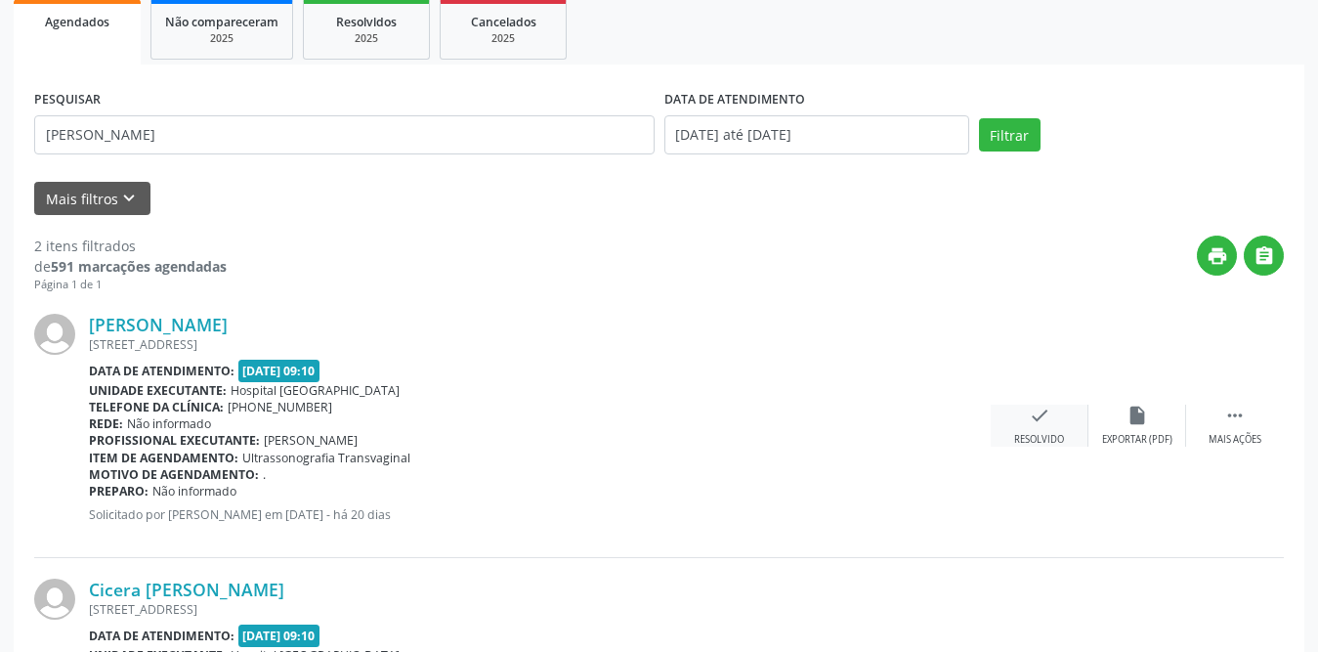
click at [1040, 417] on icon "check" at bounding box center [1040, 416] width 22 height 22
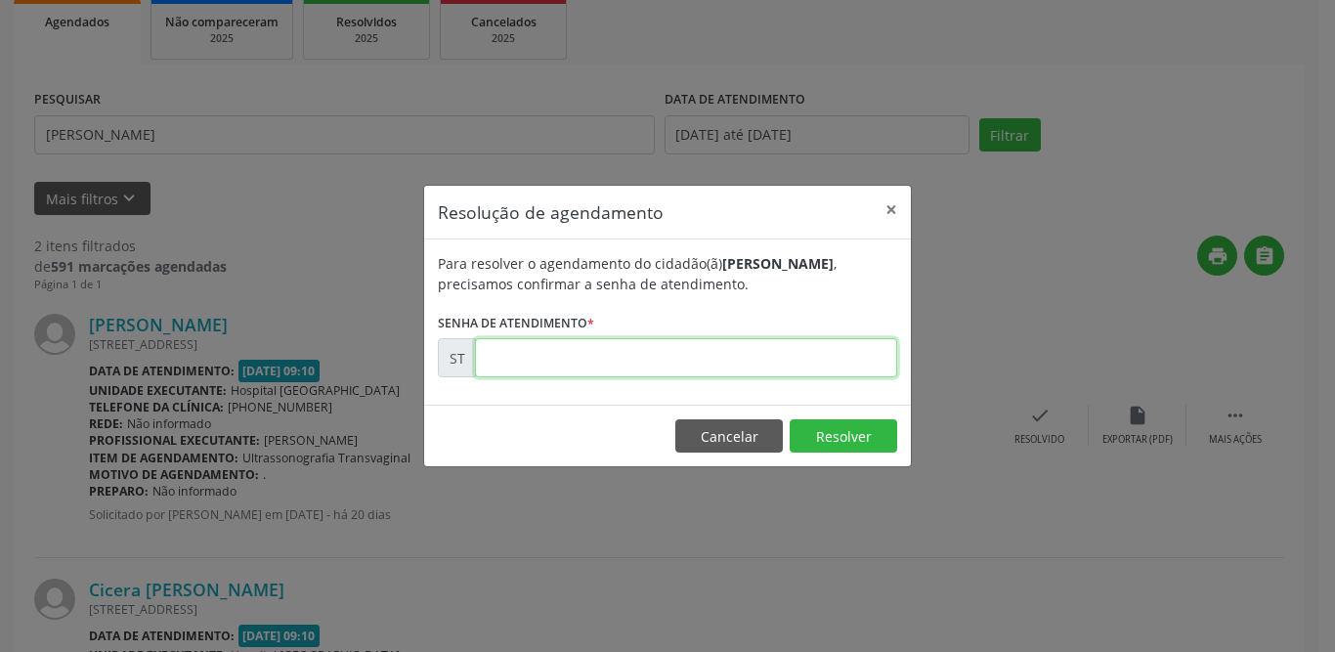
click at [678, 359] on input "text" at bounding box center [686, 357] width 422 height 39
type input "00018842"
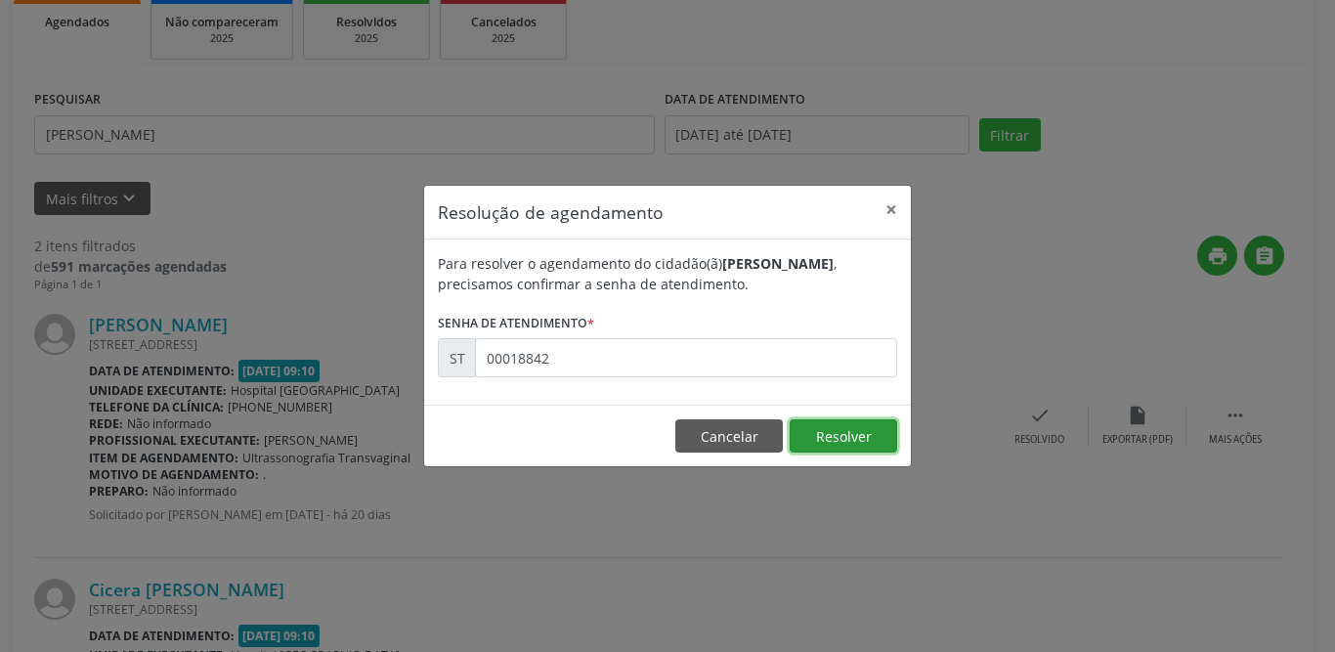
click at [848, 432] on button "Resolver" at bounding box center [844, 435] width 108 height 33
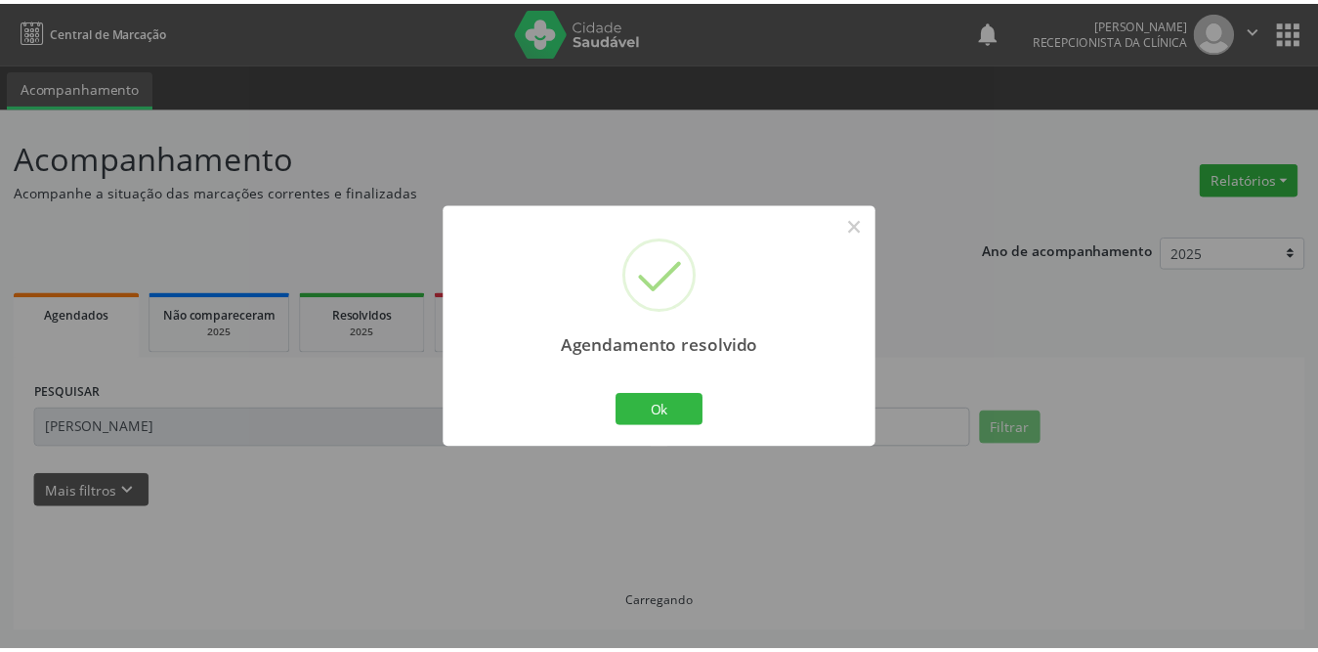
scroll to position [0, 0]
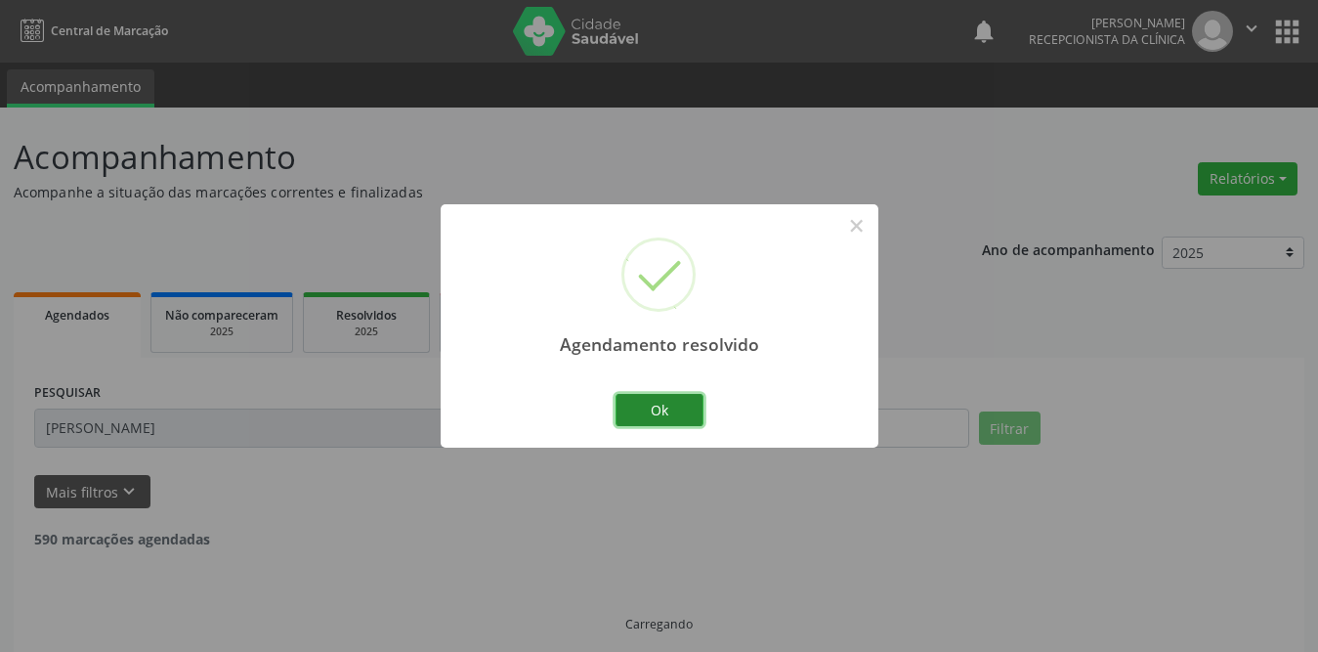
click at [662, 410] on button "Ok" at bounding box center [660, 410] width 88 height 33
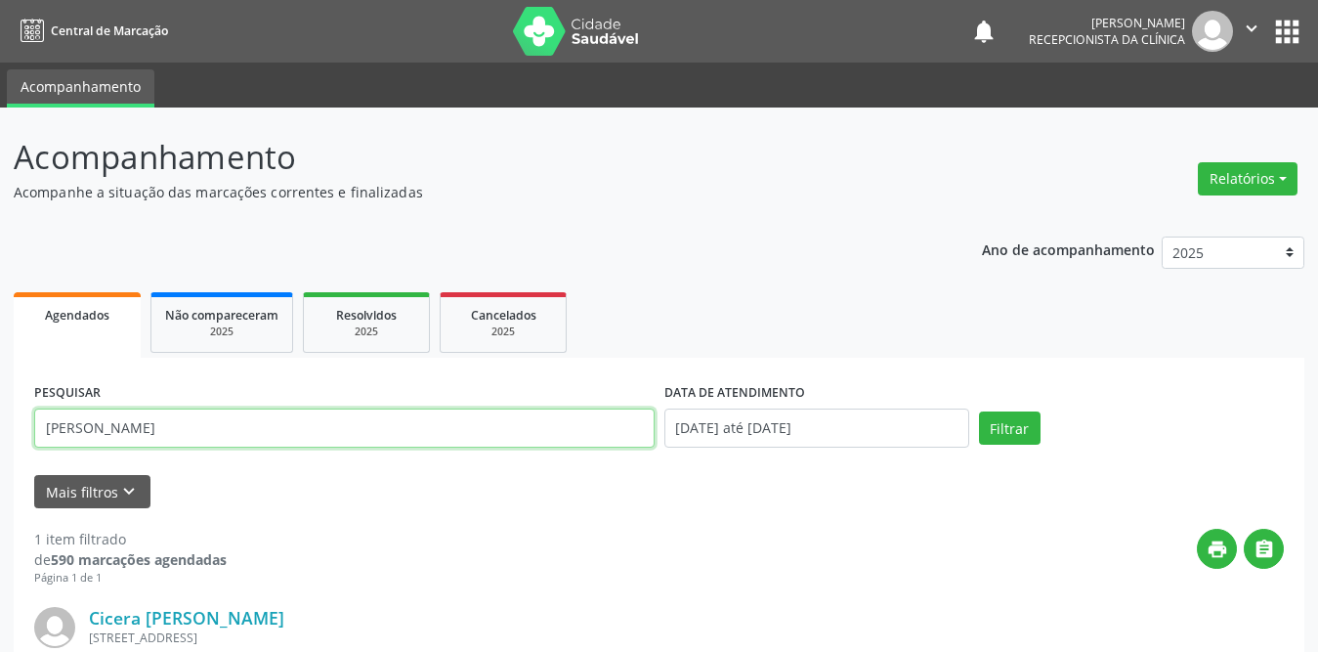
drag, startPoint x: 264, startPoint y: 424, endPoint x: 0, endPoint y: 424, distance: 263.9
click at [0, 424] on div "Acompanhamento Acompanhe a situação das marcações correntes e finalizadas Relat…" at bounding box center [659, 496] width 1318 height 777
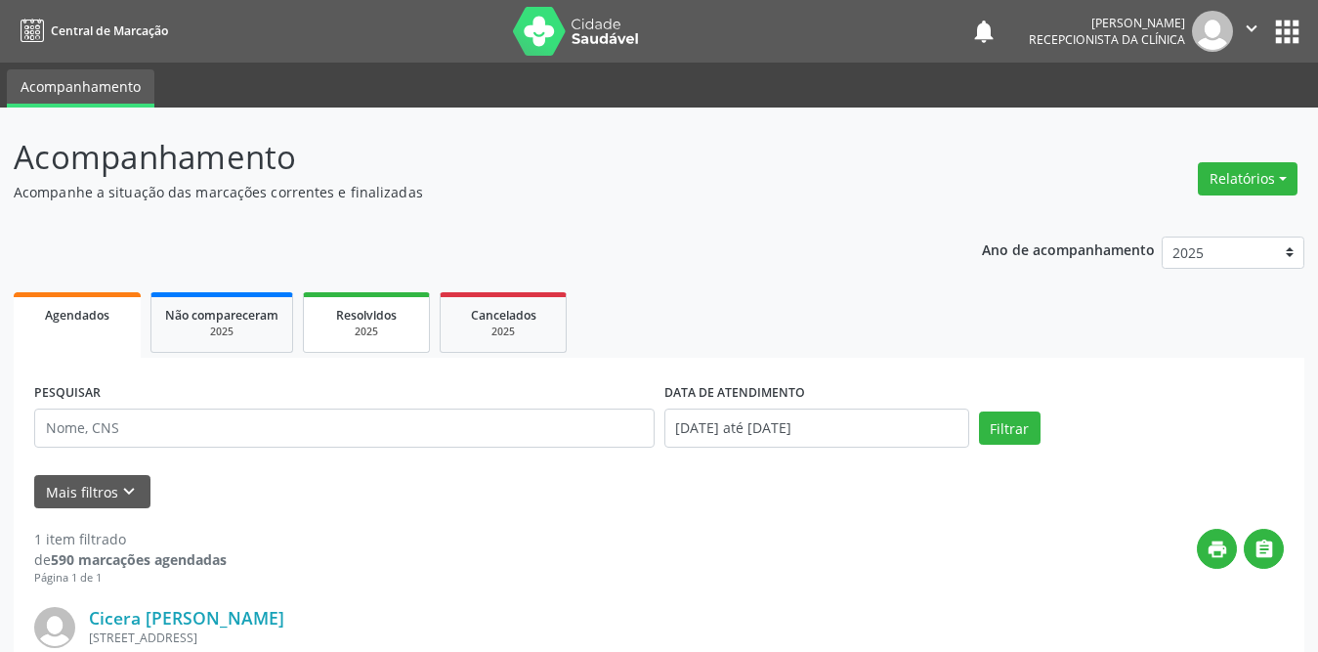
click at [387, 330] on div "2025" at bounding box center [367, 331] width 98 height 15
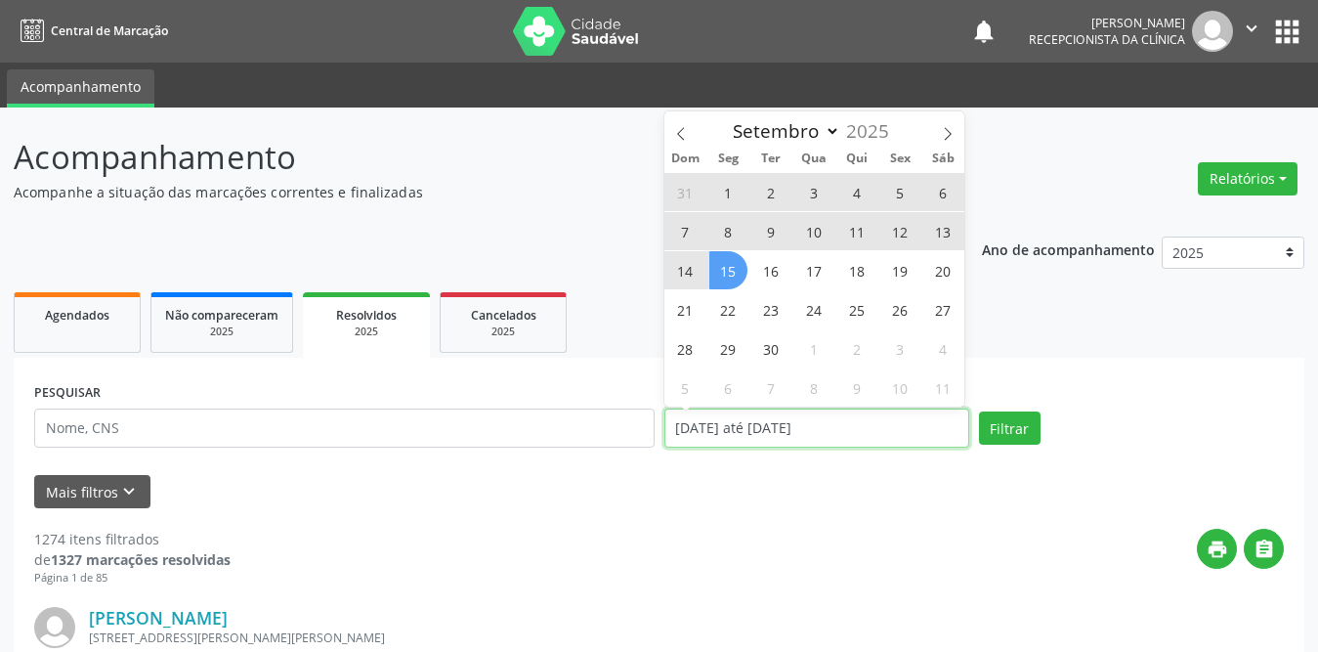
click at [776, 427] on input "[DATE] até [DATE]" at bounding box center [817, 428] width 305 height 39
click at [728, 187] on span "1" at bounding box center [729, 192] width 38 height 38
type input "[DATE]"
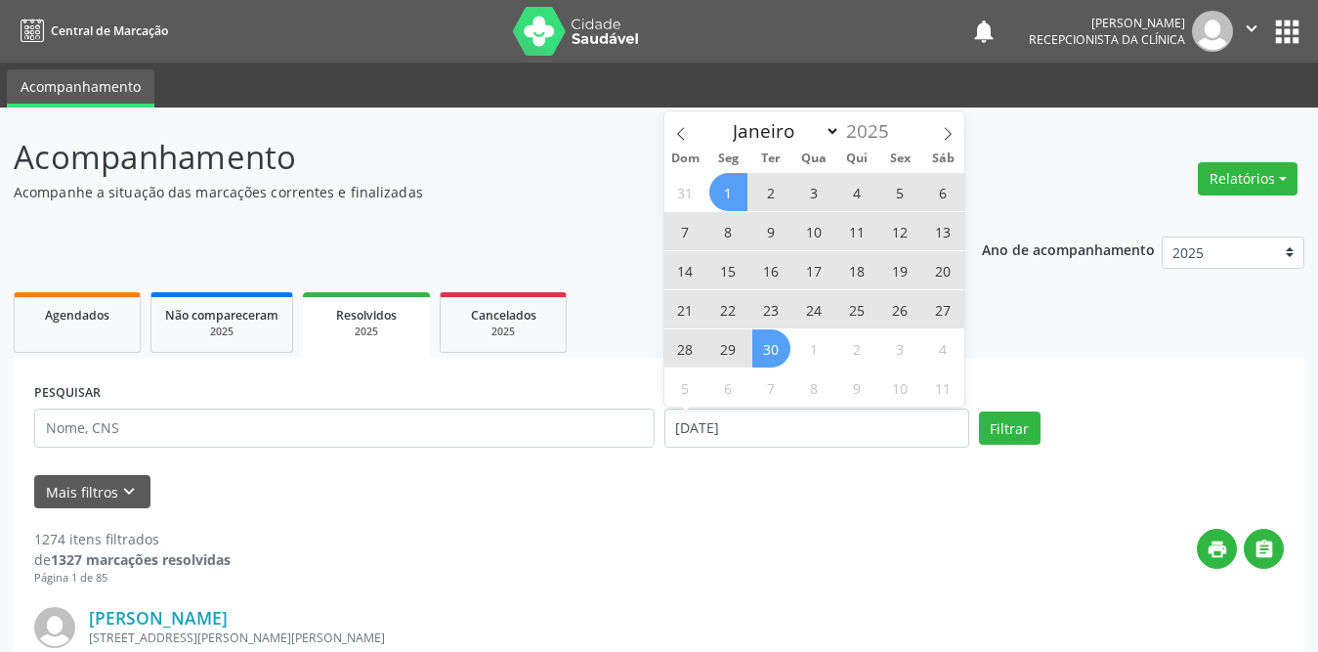
click at [773, 355] on span "30" at bounding box center [772, 348] width 38 height 38
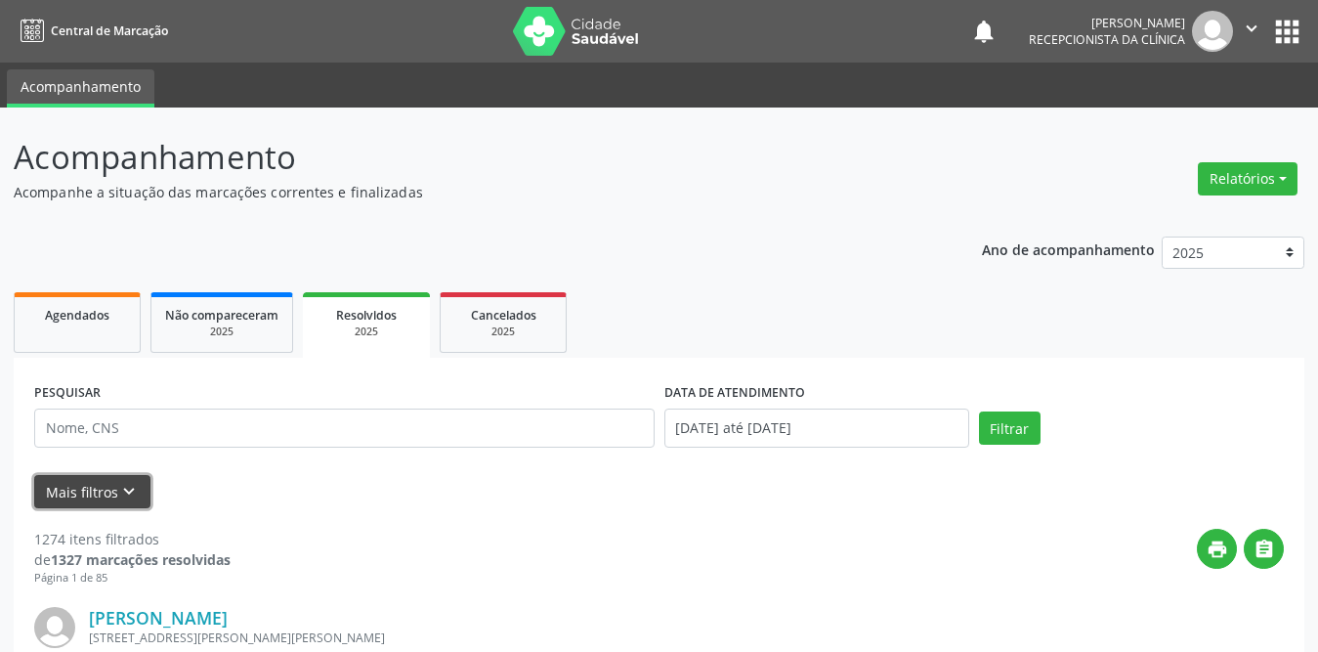
click at [91, 497] on button "Mais filtros keyboard_arrow_down" at bounding box center [92, 492] width 116 height 34
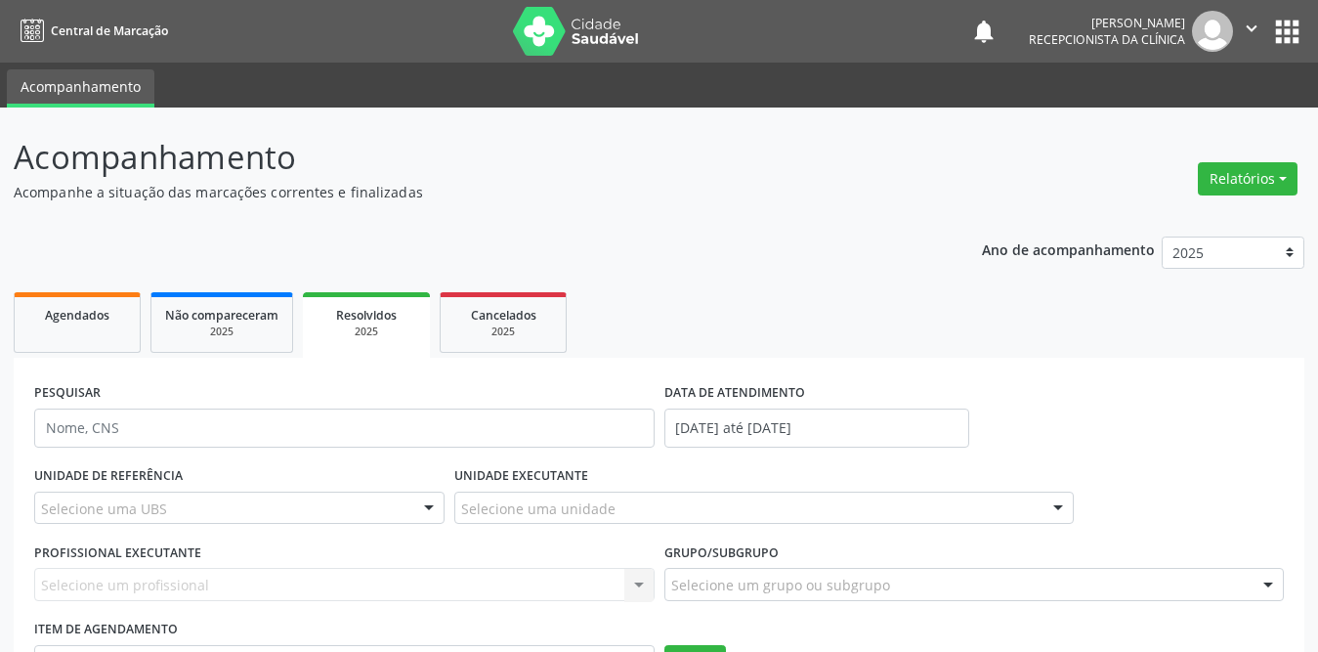
scroll to position [195, 0]
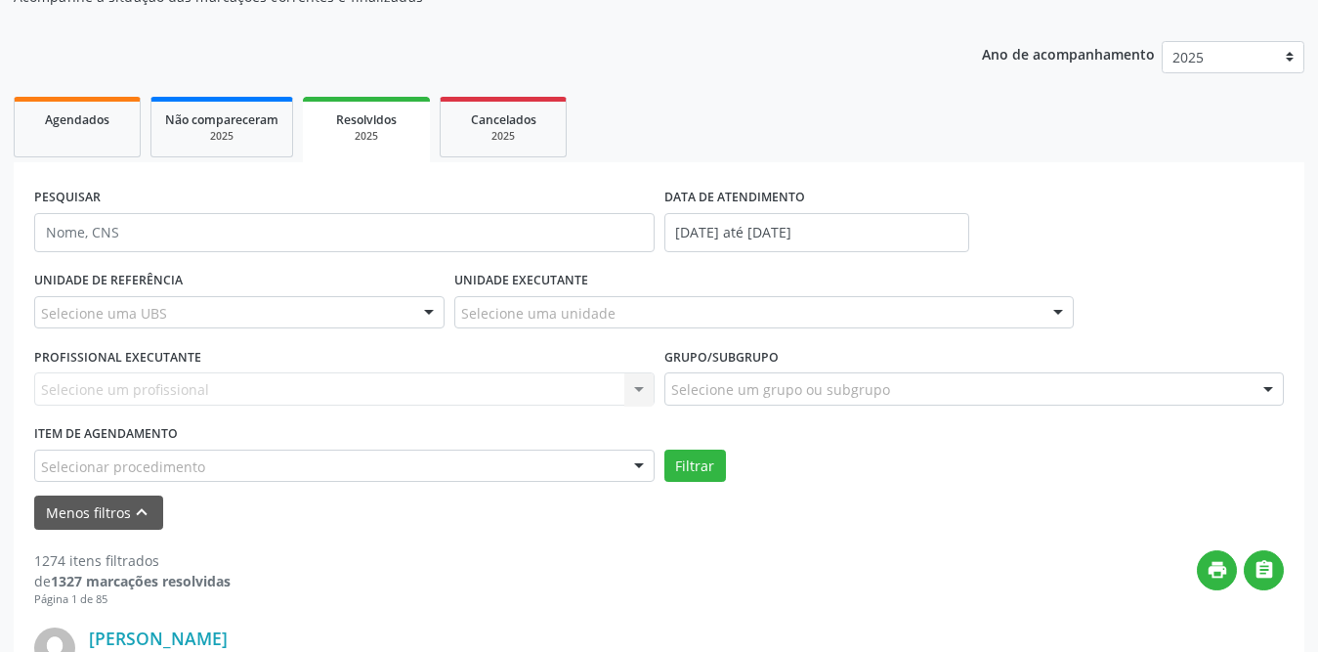
click at [311, 313] on div "Selecione uma UBS" at bounding box center [239, 312] width 410 height 33
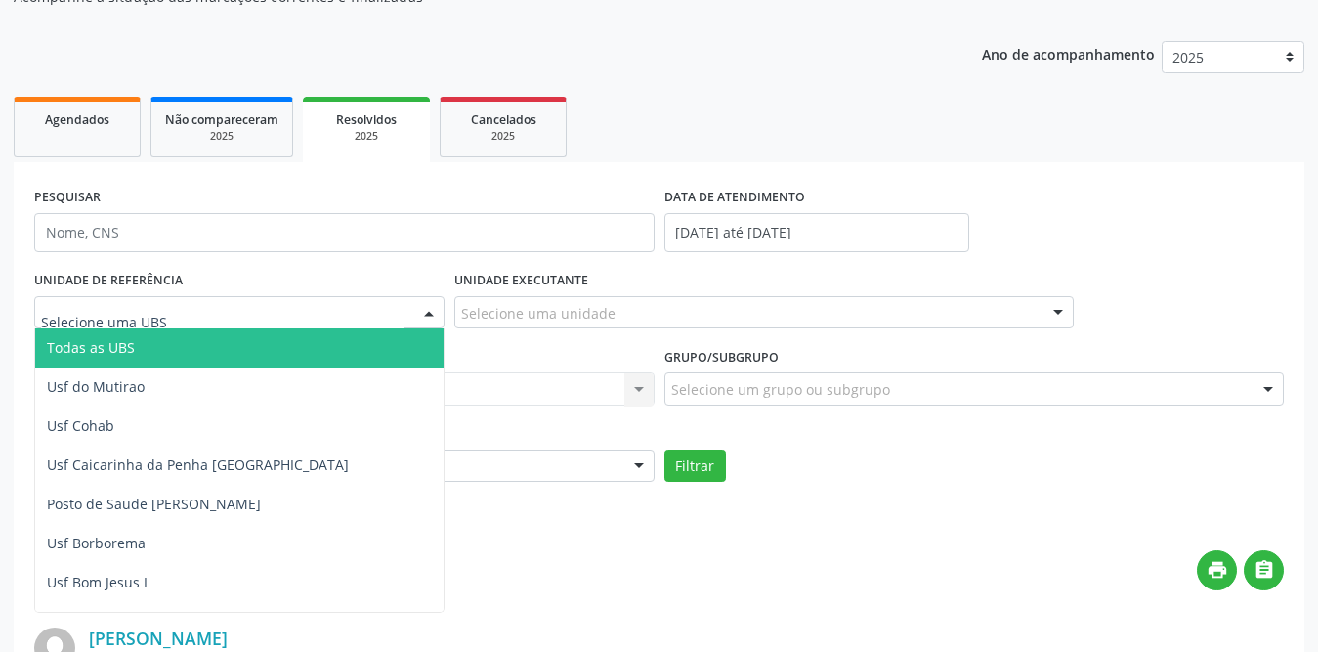
click at [210, 347] on span "Todas as UBS" at bounding box center [275, 347] width 480 height 39
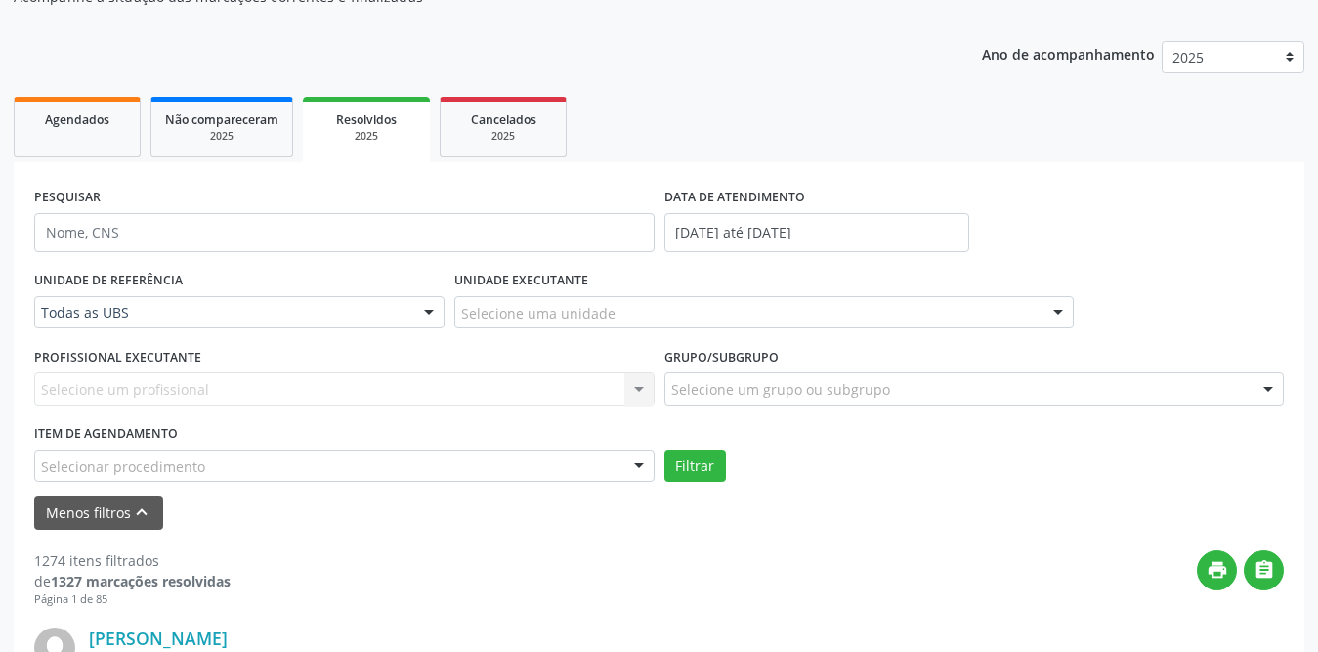
click at [511, 325] on div "Selecione uma unidade" at bounding box center [764, 312] width 621 height 33
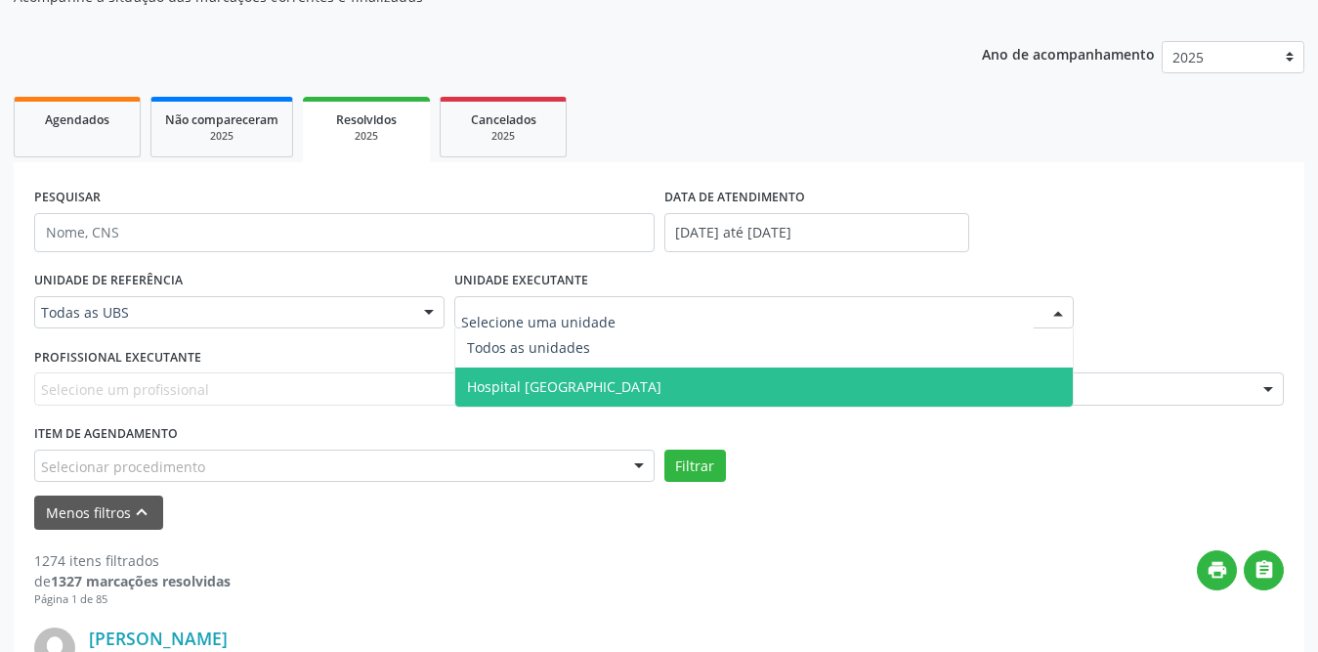
click at [501, 382] on span "Hospital [GEOGRAPHIC_DATA]" at bounding box center [564, 386] width 194 height 19
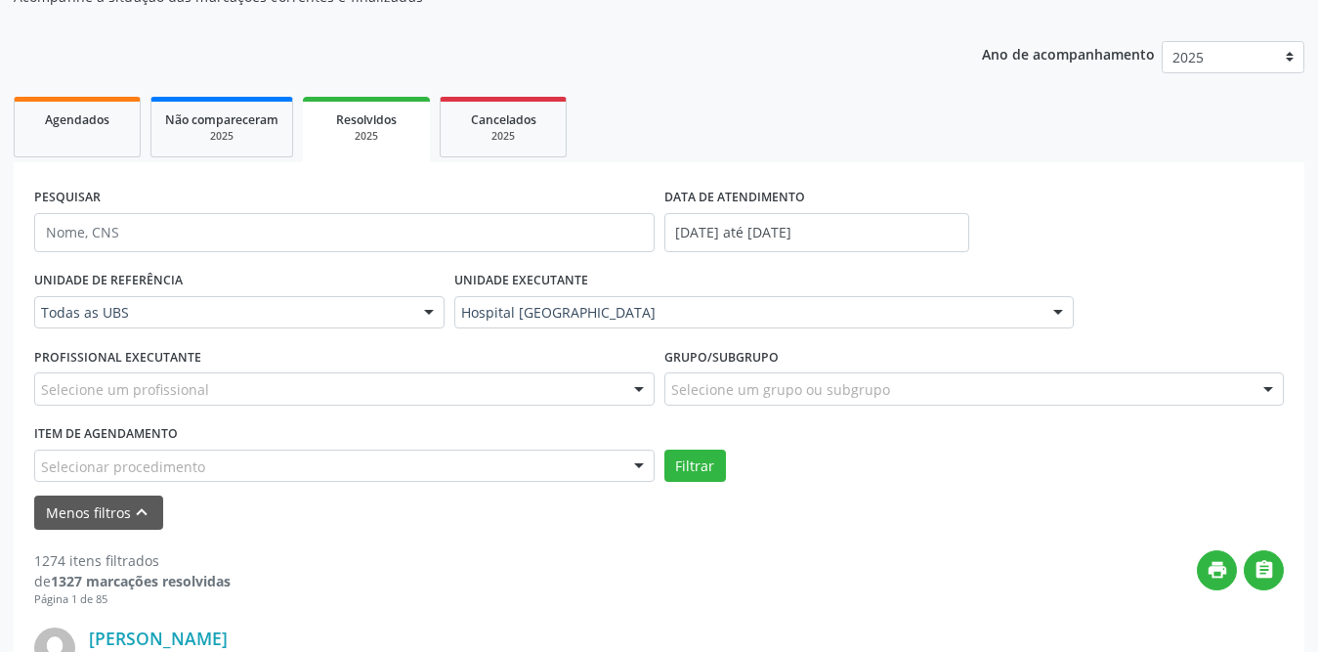
click at [304, 385] on div "Selecione um profissional" at bounding box center [344, 388] width 621 height 33
type input "yu"
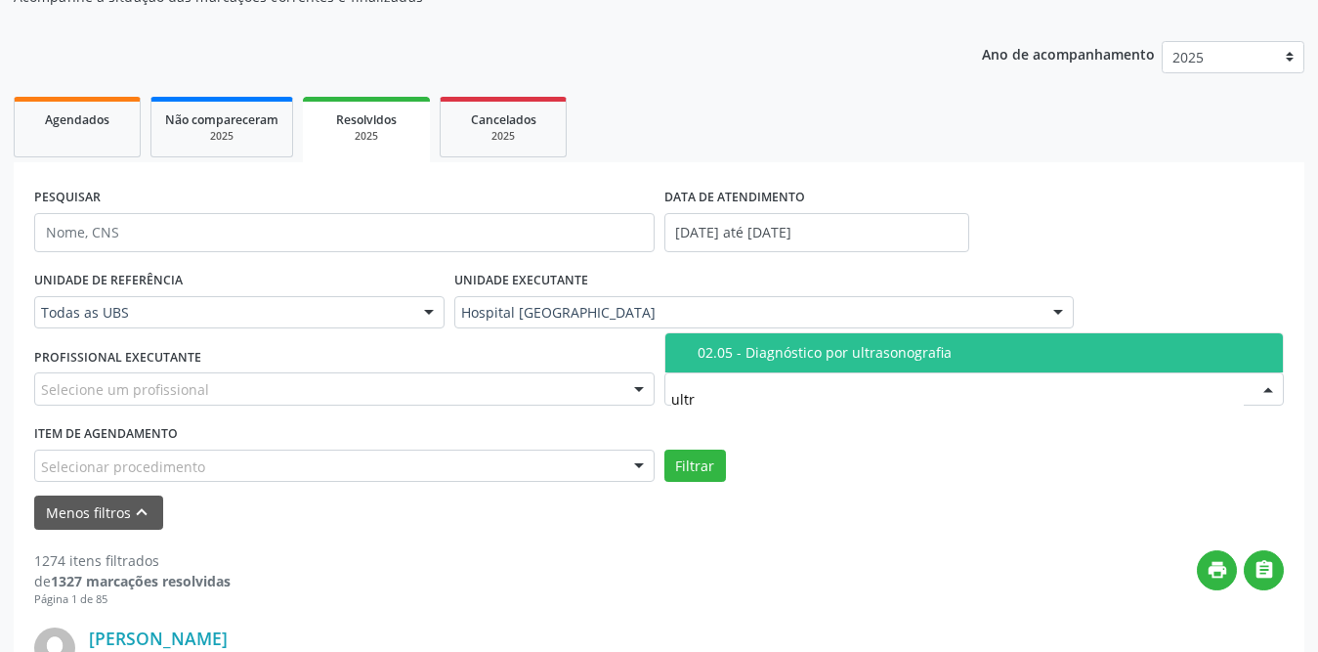
type input "ultra"
click at [816, 367] on span "02.05 - Diagnóstico por ultrasonografia" at bounding box center [975, 352] width 619 height 39
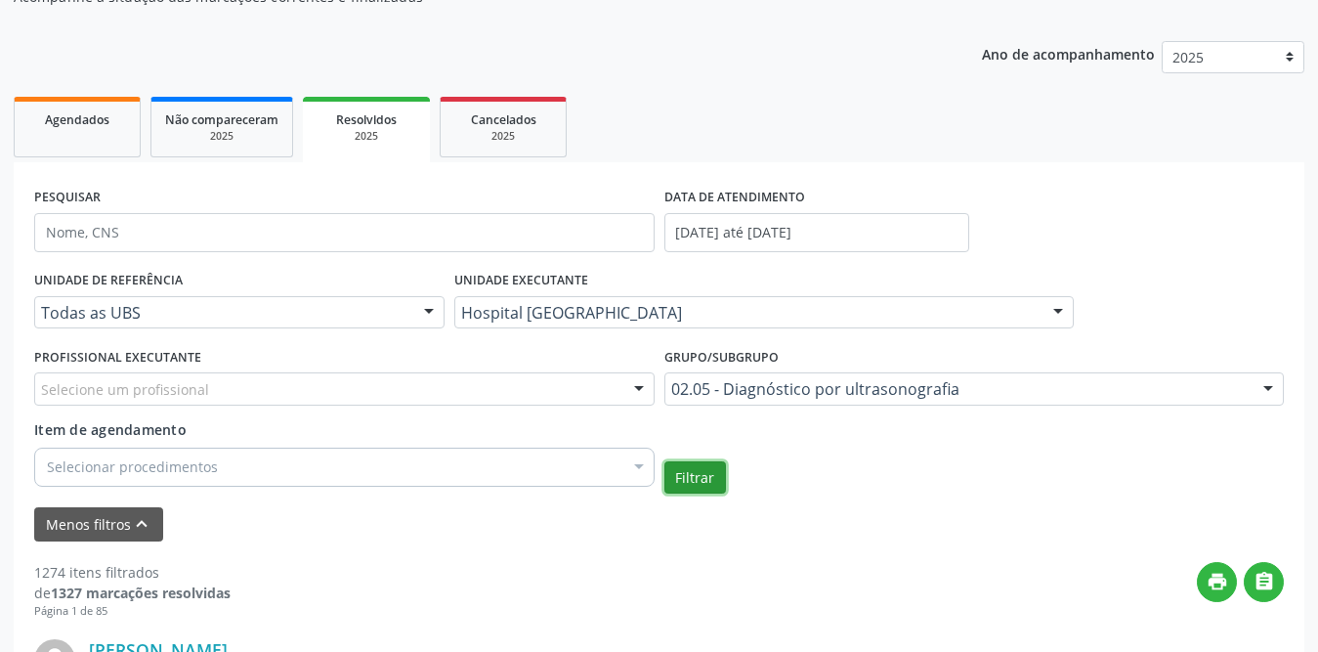
click at [702, 481] on button "Filtrar" at bounding box center [696, 477] width 62 height 33
